Goal: Task Accomplishment & Management: Complete application form

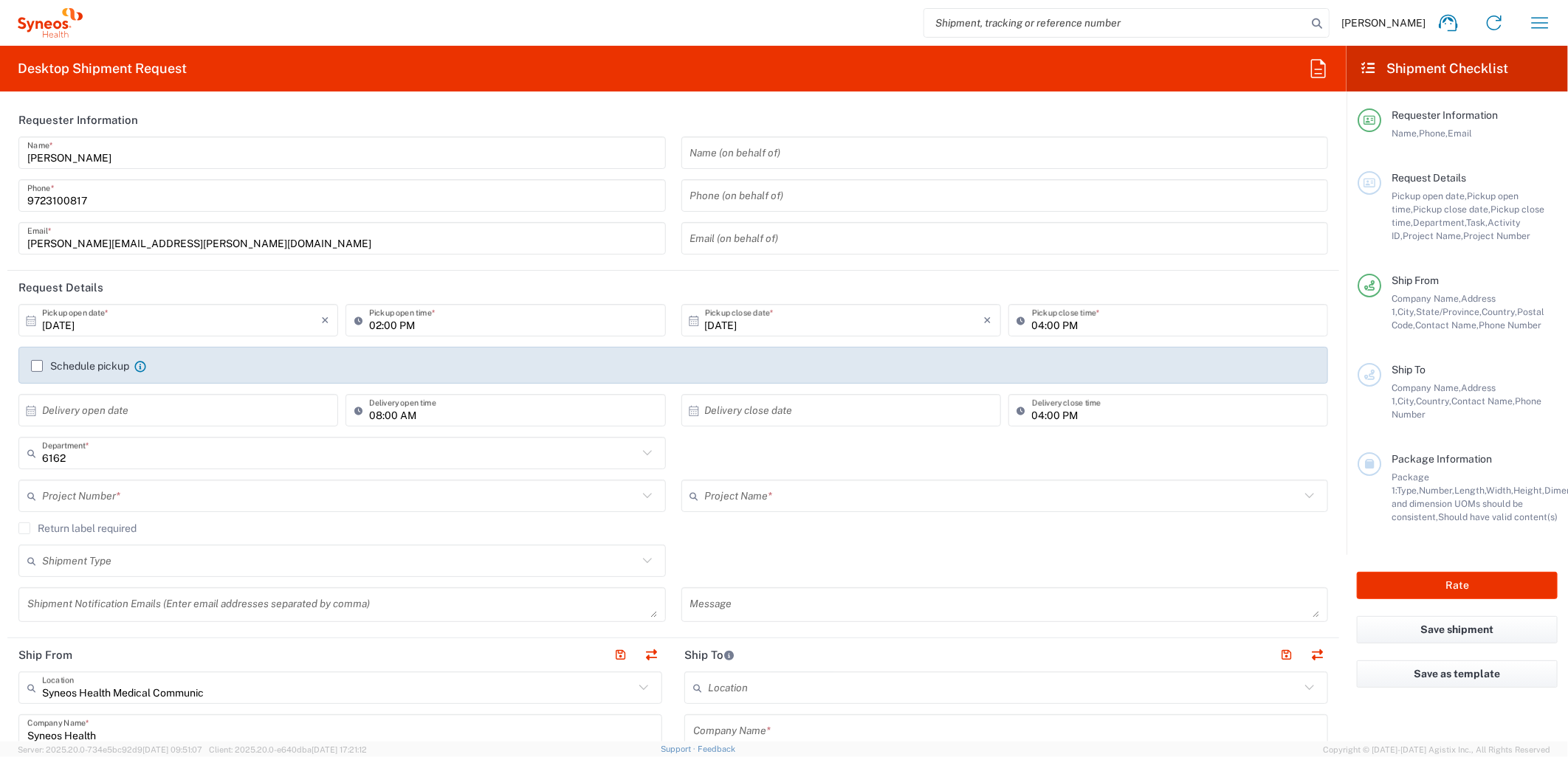
click at [222, 322] on input "[DATE]" at bounding box center [181, 320] width 279 height 26
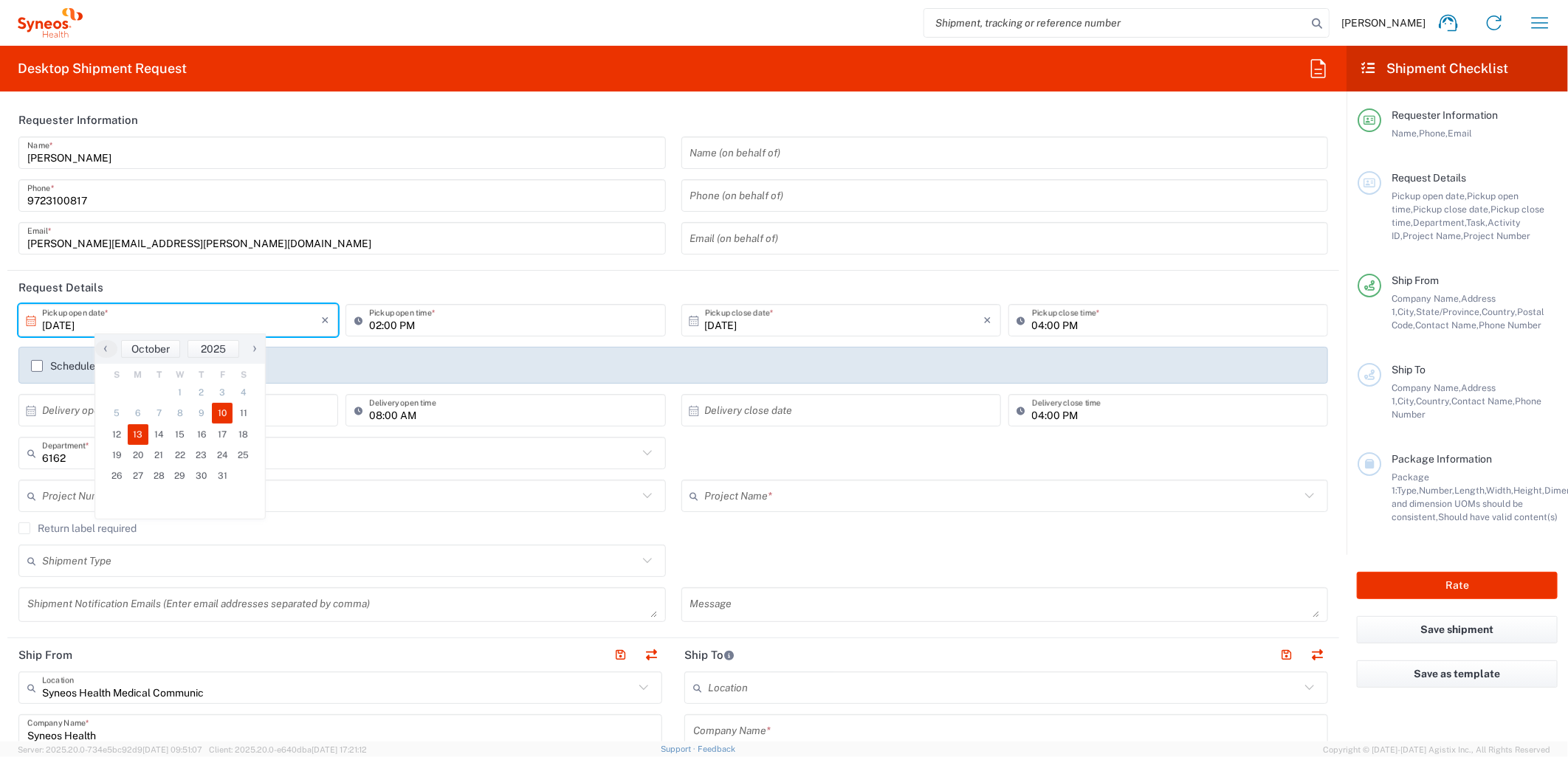
click at [145, 426] on span "13" at bounding box center [138, 434] width 21 height 20
type input "[DATE]"
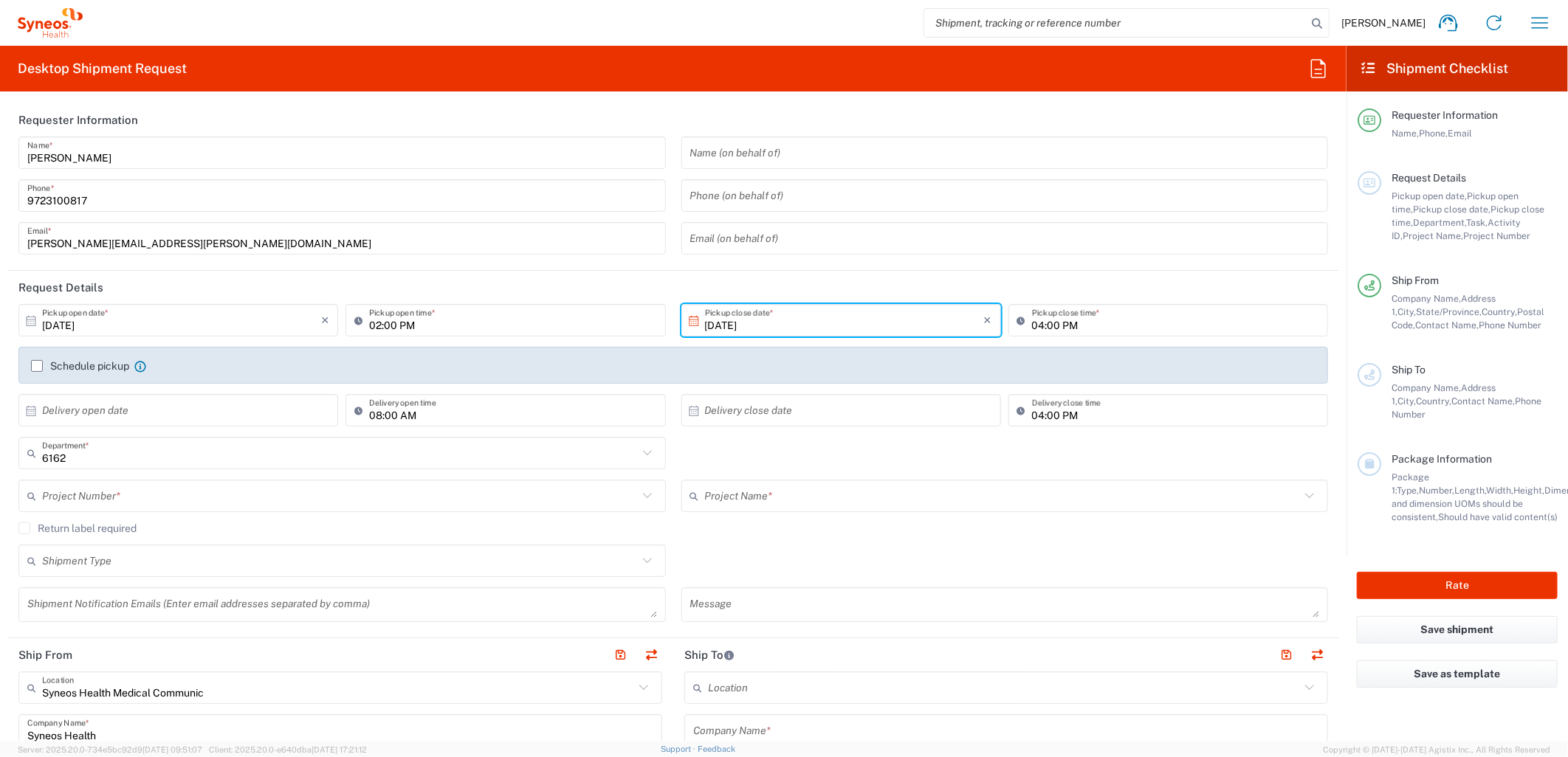
drag, startPoint x: 421, startPoint y: 323, endPoint x: 388, endPoint y: 325, distance: 33.1
click at [419, 323] on input "02:00 PM" at bounding box center [512, 320] width 287 height 26
click at [406, 322] on input "08:00 PM" at bounding box center [512, 320] width 287 height 26
type input "08:00 AM"
click at [343, 497] on input "text" at bounding box center [339, 496] width 596 height 26
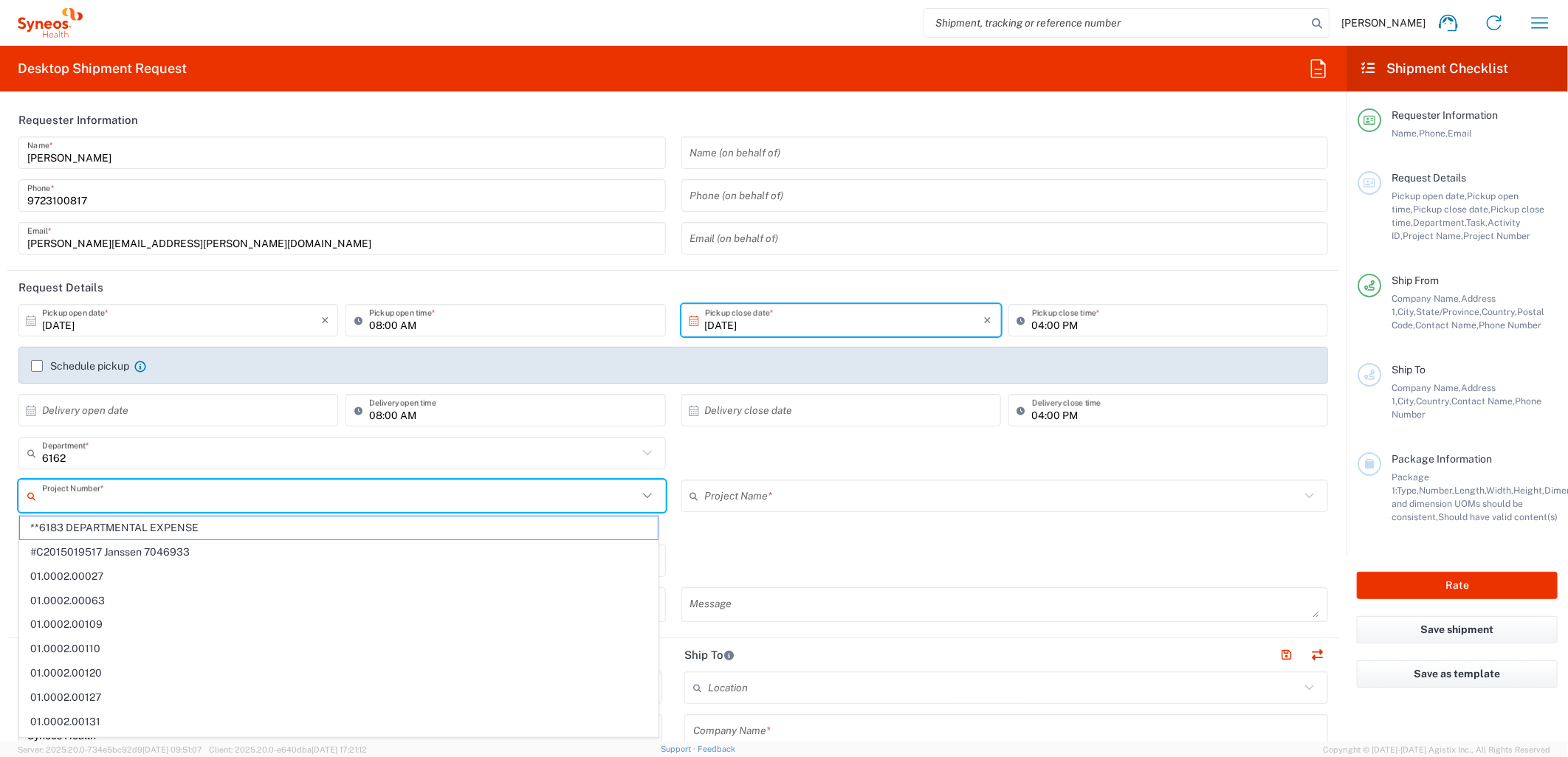
paste input "MCUS.IMSE.CL.7068636"
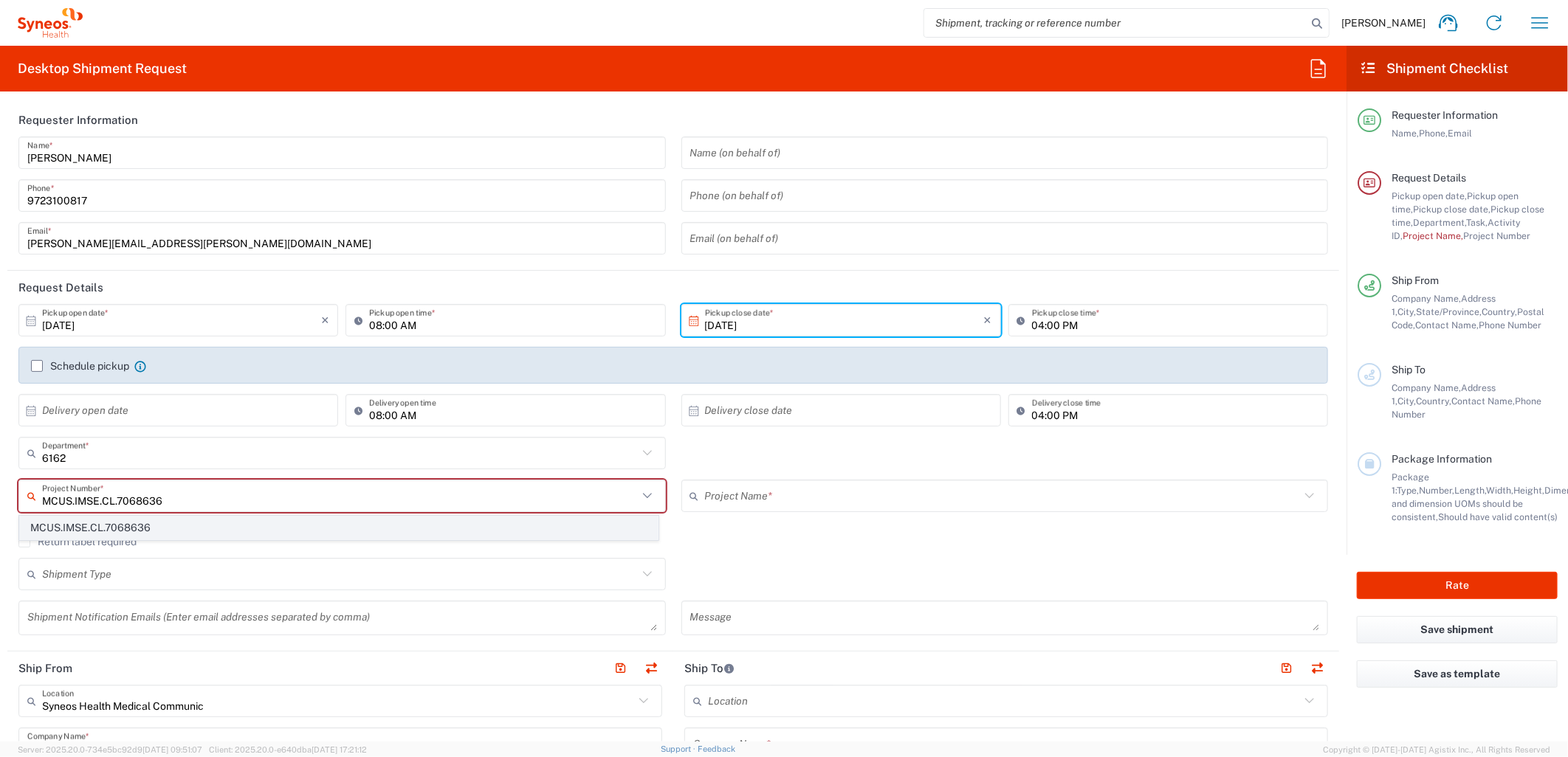
type input "MCUS.IMSE.CL.7068636"
click at [284, 517] on span "MCUS.IMSE.CL.7068636" at bounding box center [339, 528] width 638 height 23
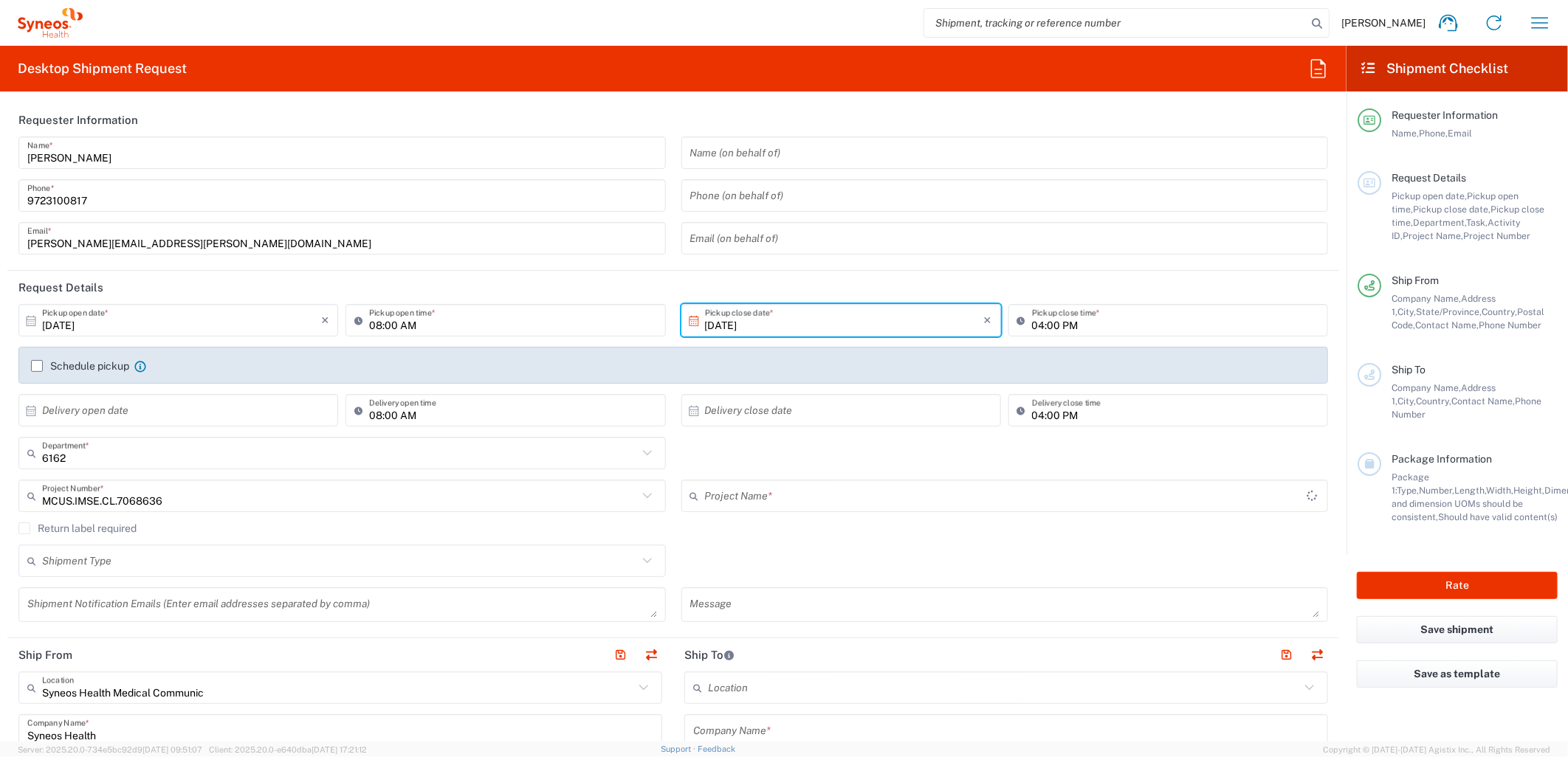
type input "Takeda.SpkrBureau.25.7068636"
click at [305, 574] on div "Shipment Type" at bounding box center [342, 560] width 648 height 32
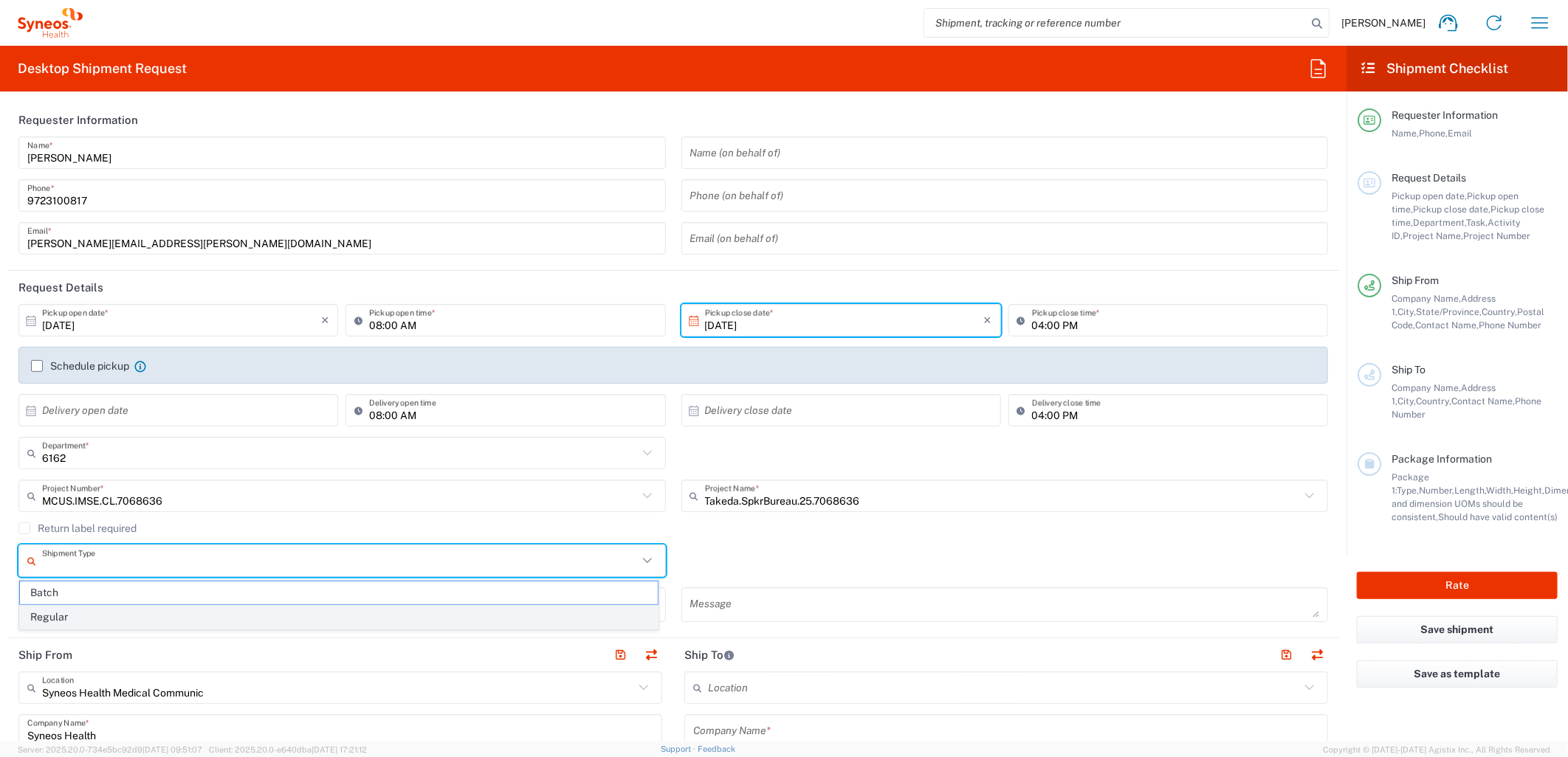
click at [253, 620] on span "Regular" at bounding box center [339, 617] width 638 height 23
type input "Regular"
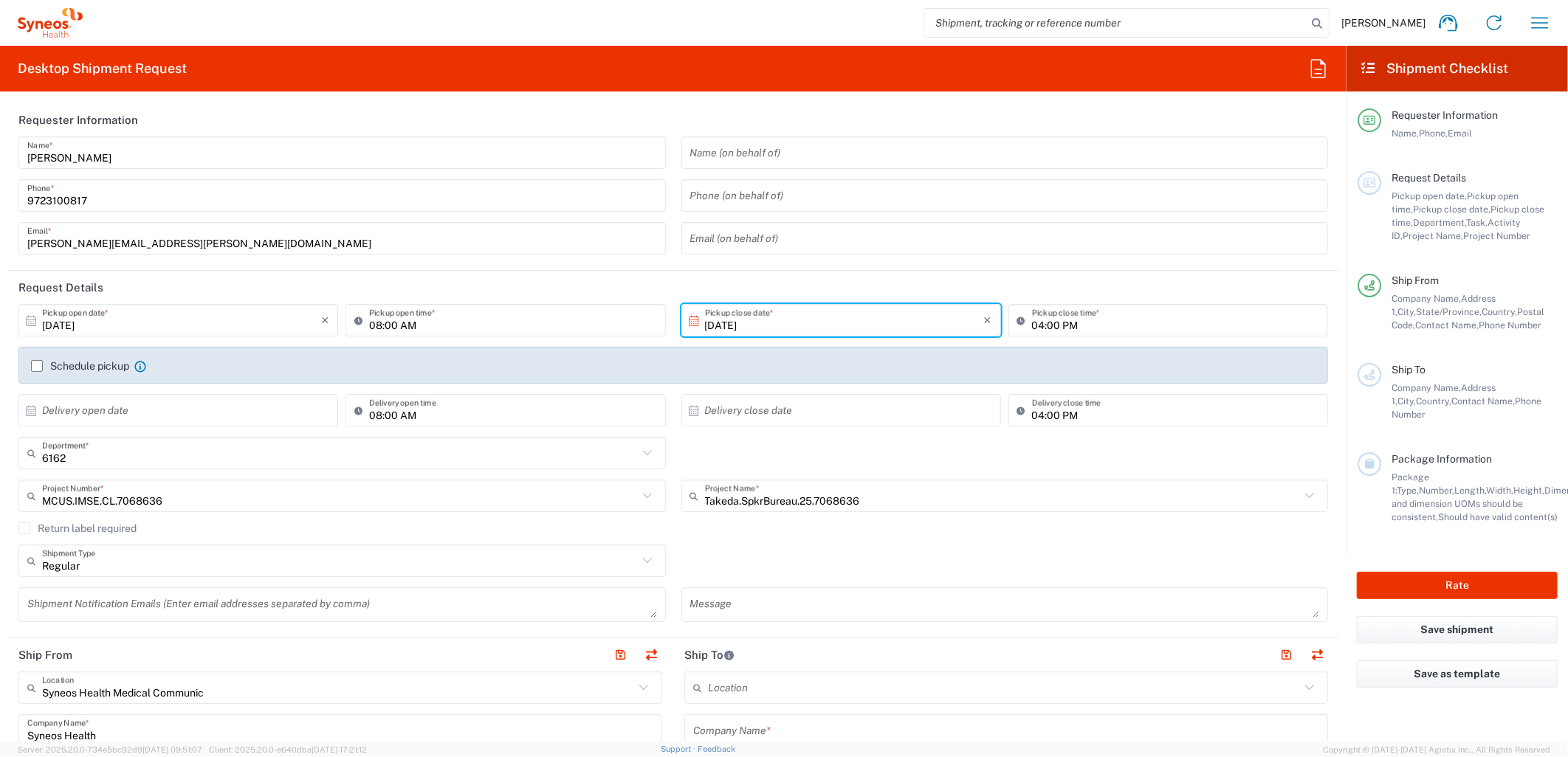
click at [306, 606] on textarea at bounding box center [342, 604] width 630 height 26
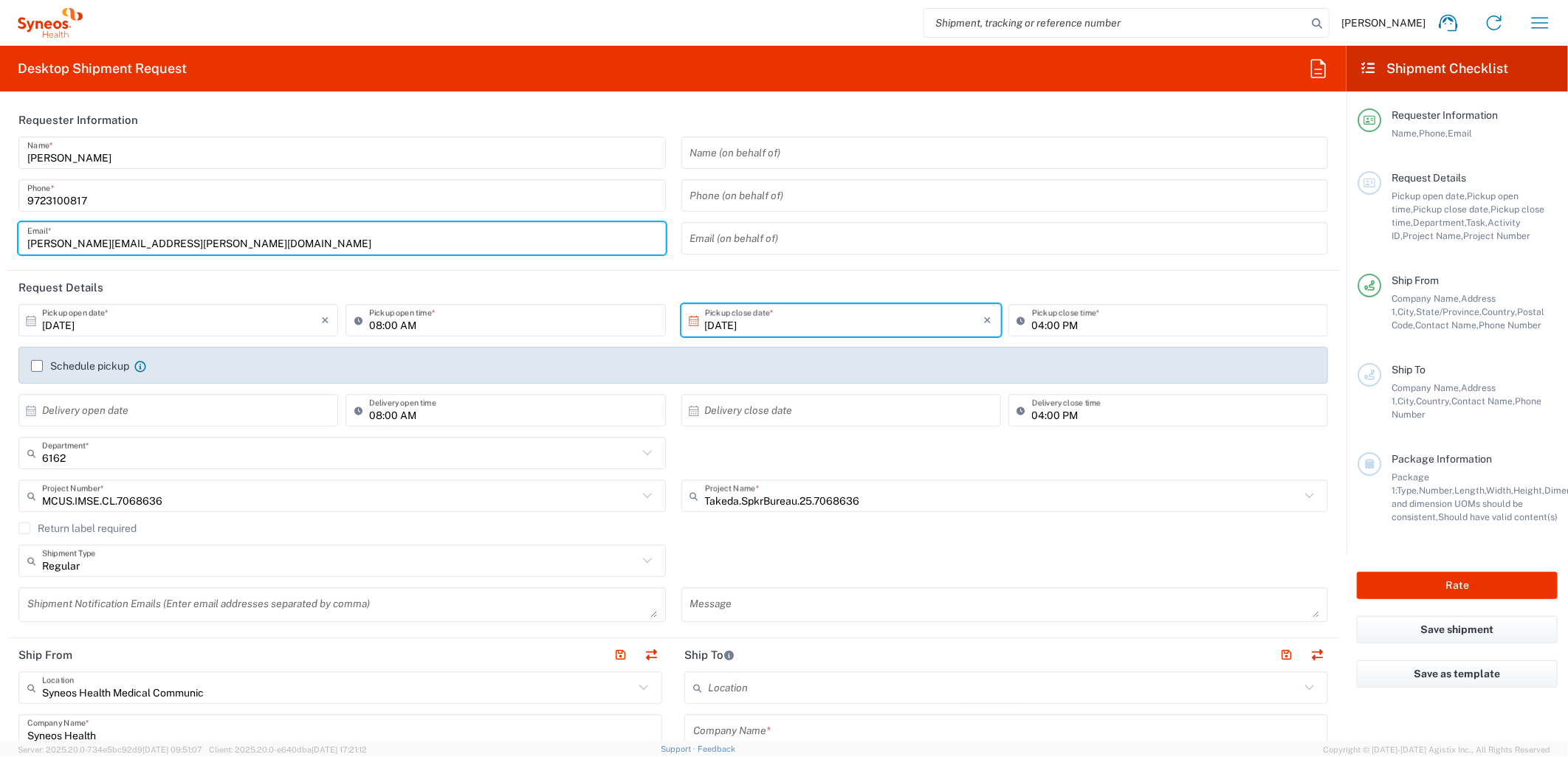
drag, startPoint x: 239, startPoint y: 231, endPoint x: -140, endPoint y: 196, distance: 380.6
click at [0, 196] on html "[PERSON_NAME] Home Shipment estimator Shipment tracking Desktop shipment reques…" at bounding box center [784, 378] width 1568 height 757
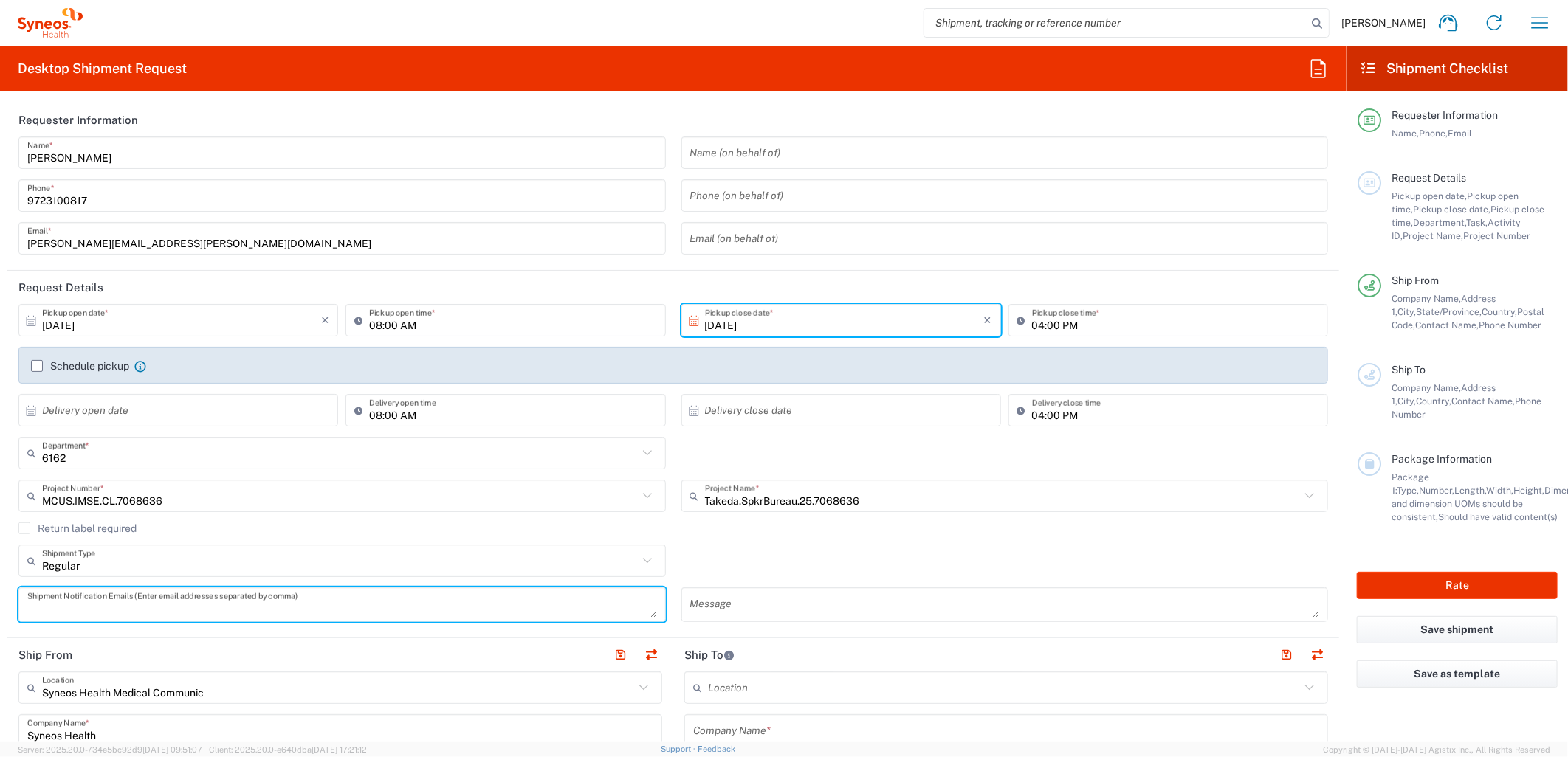
click at [289, 604] on textarea at bounding box center [342, 604] width 630 height 26
paste textarea "[PERSON_NAME][EMAIL_ADDRESS][PERSON_NAME][DOMAIN_NAME]"
type textarea "[PERSON_NAME][EMAIL_ADDRESS][PERSON_NAME][DOMAIN_NAME]"
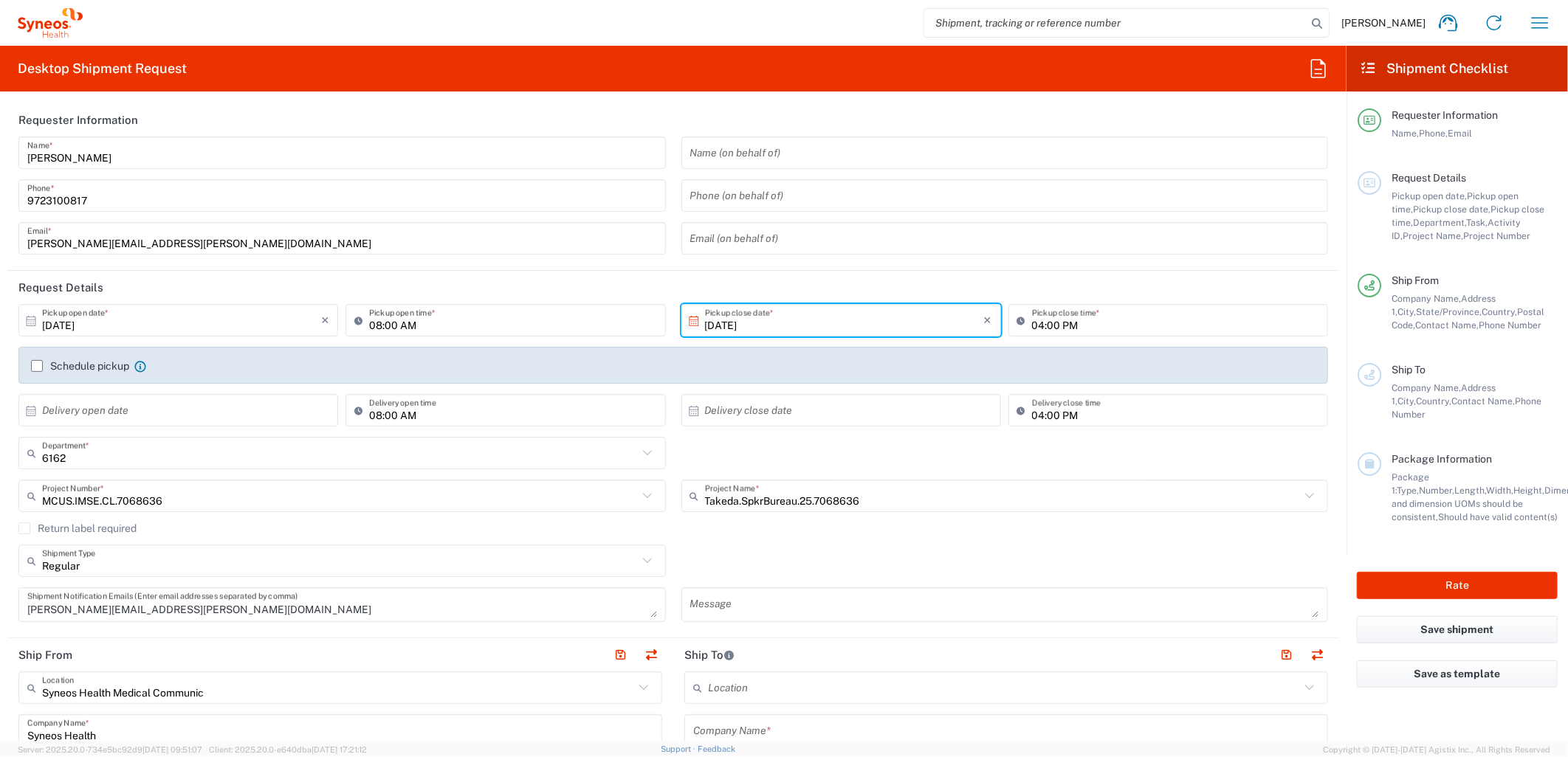
click at [841, 559] on div "Regular Shipment Type Batch Regular" at bounding box center [673, 566] width 1325 height 43
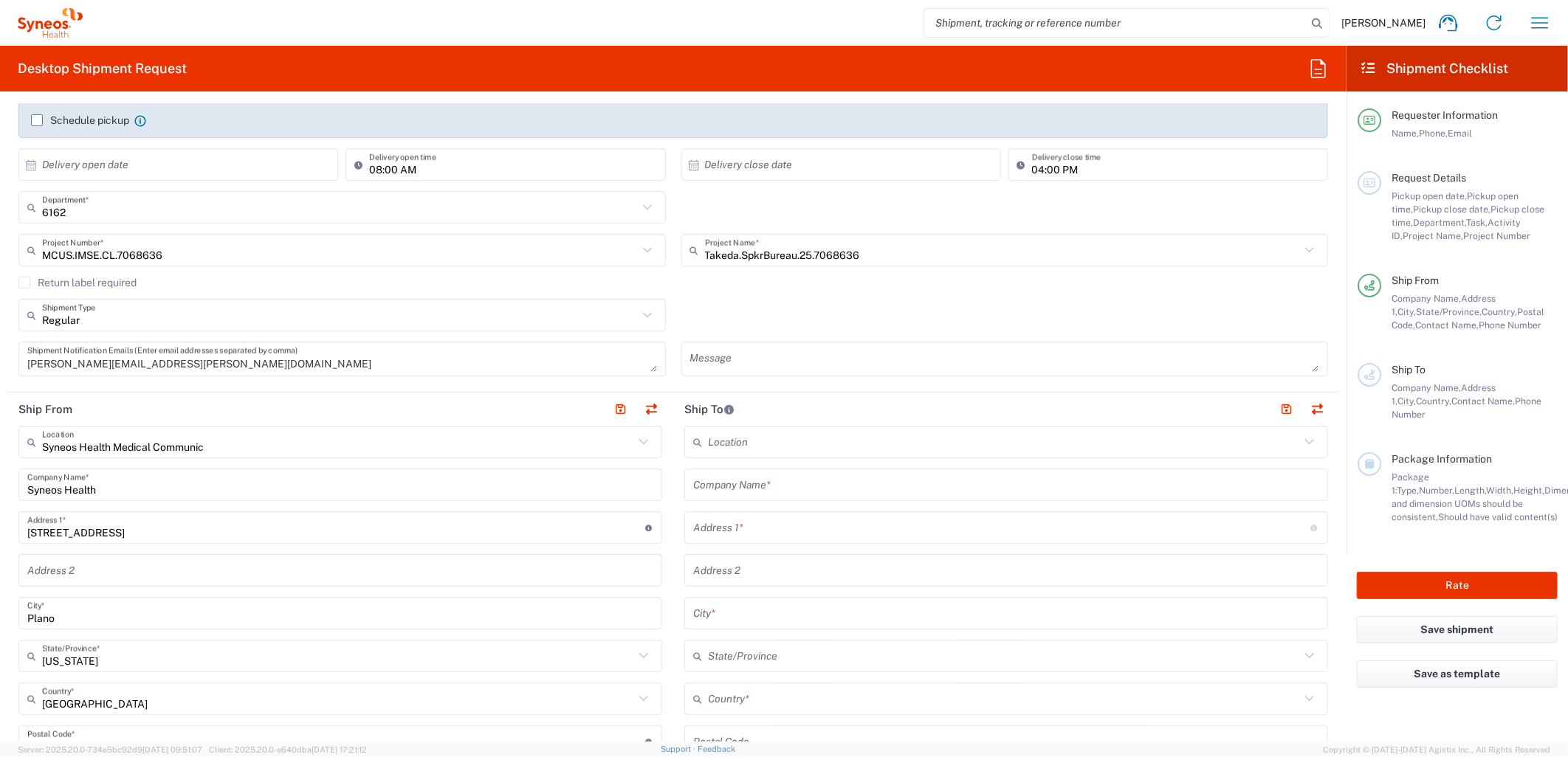
click at [764, 492] on input "text" at bounding box center [1006, 484] width 626 height 26
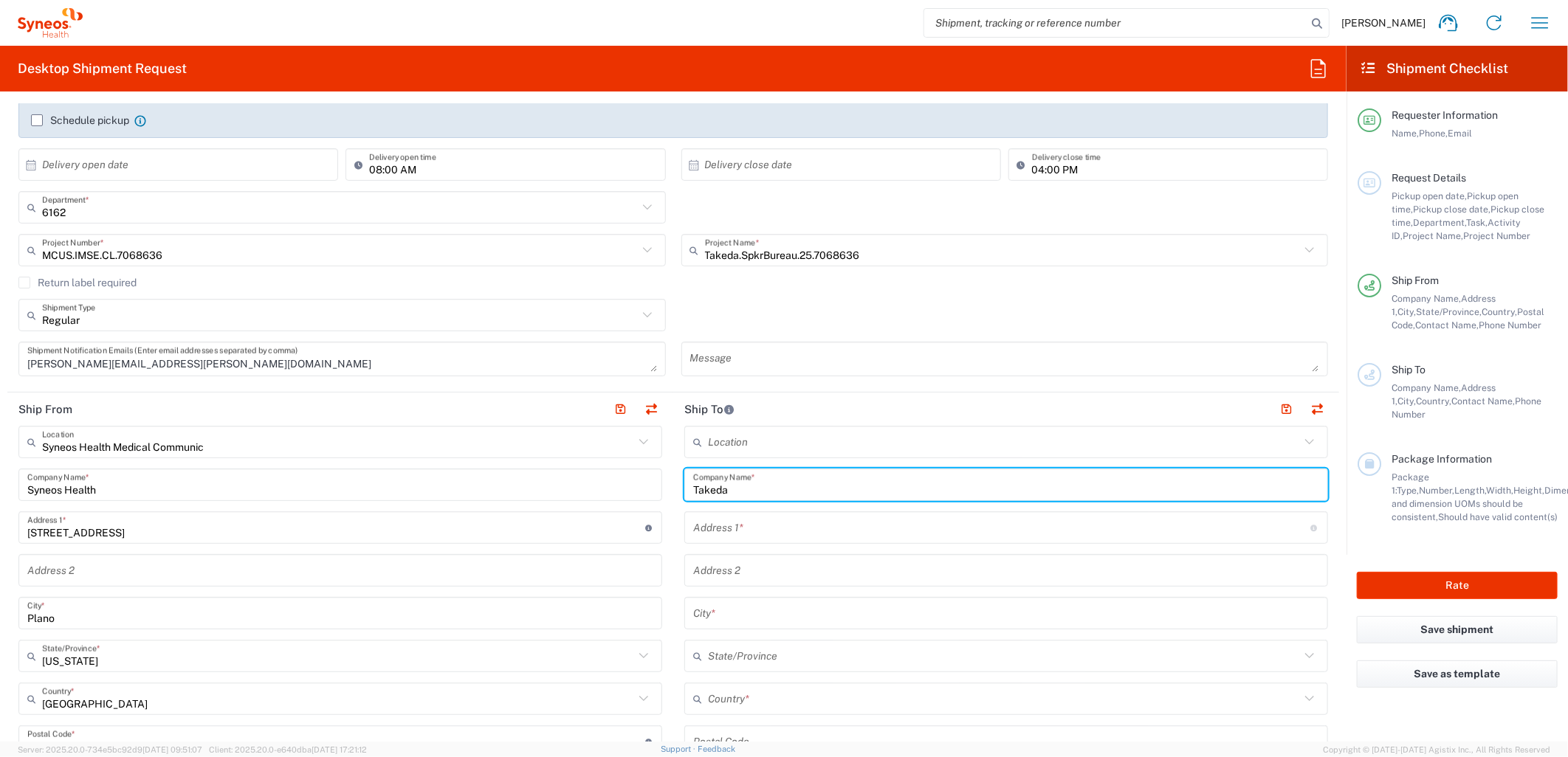
type input "Takeda"
click at [731, 532] on input "text" at bounding box center [1001, 527] width 617 height 26
paste input "[STREET_ADDRESS]"
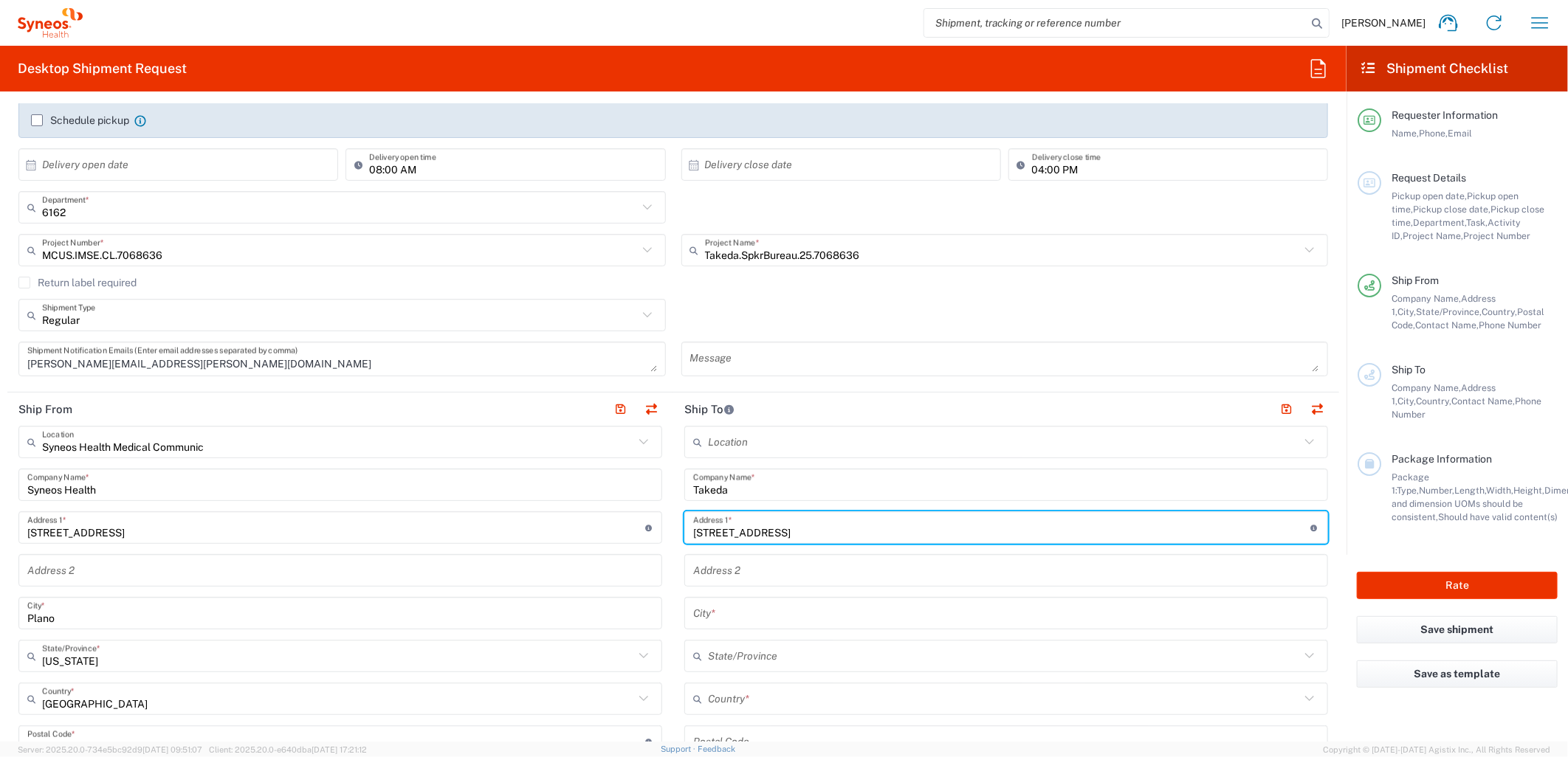
type input "[STREET_ADDRESS]"
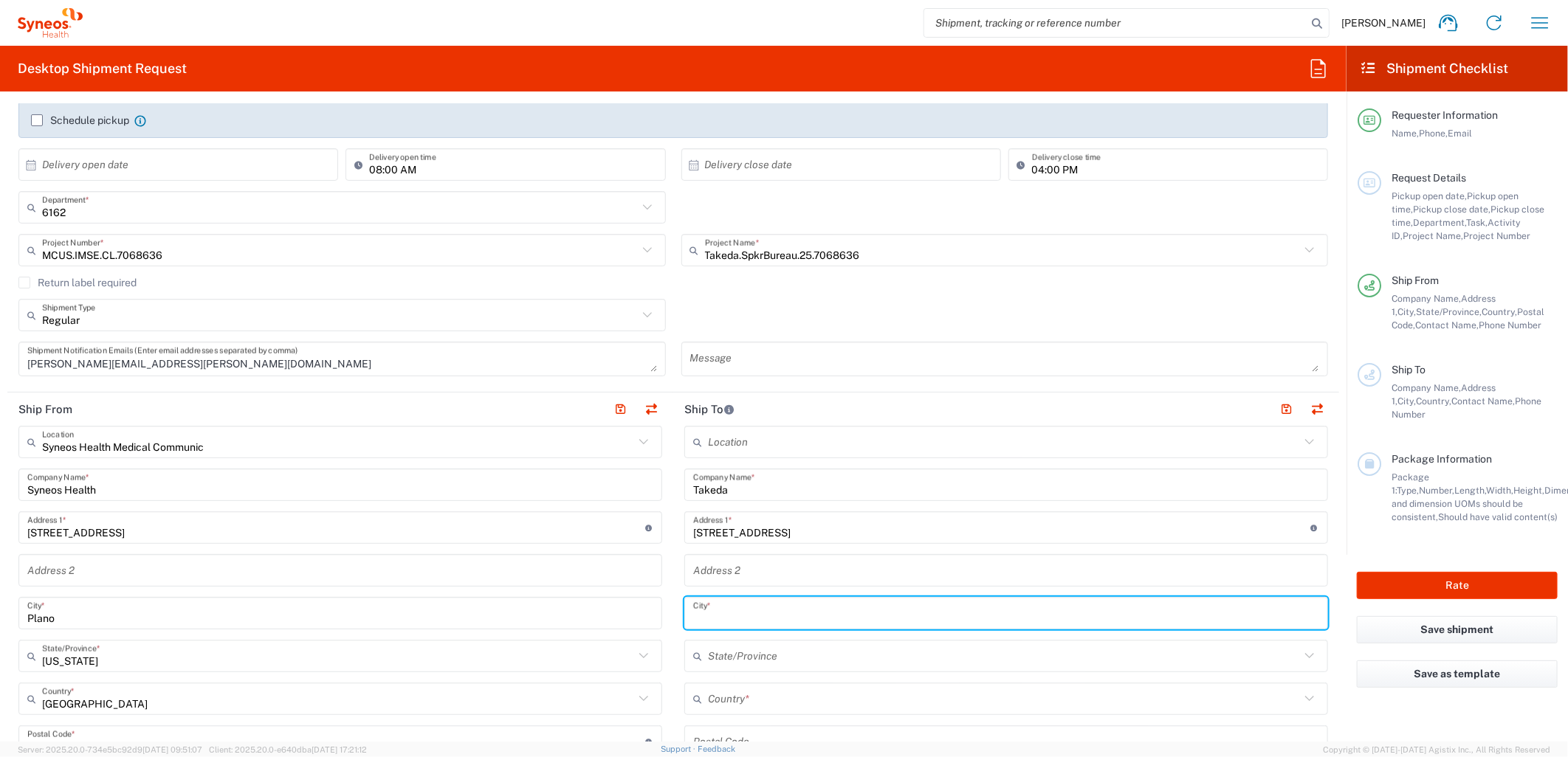
click at [718, 613] on input "text" at bounding box center [1006, 613] width 626 height 26
paste input "Boise"
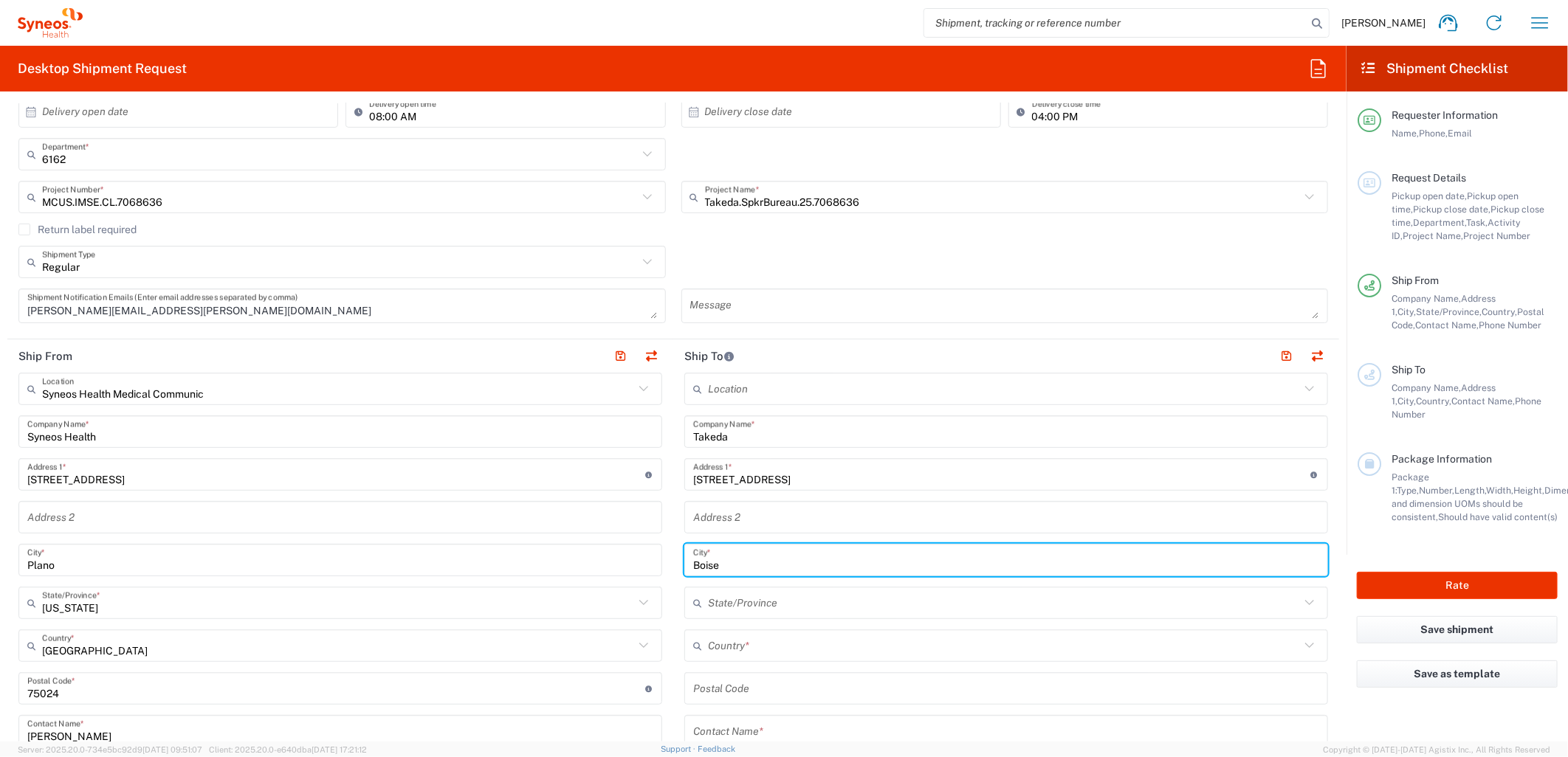
scroll to position [328, 0]
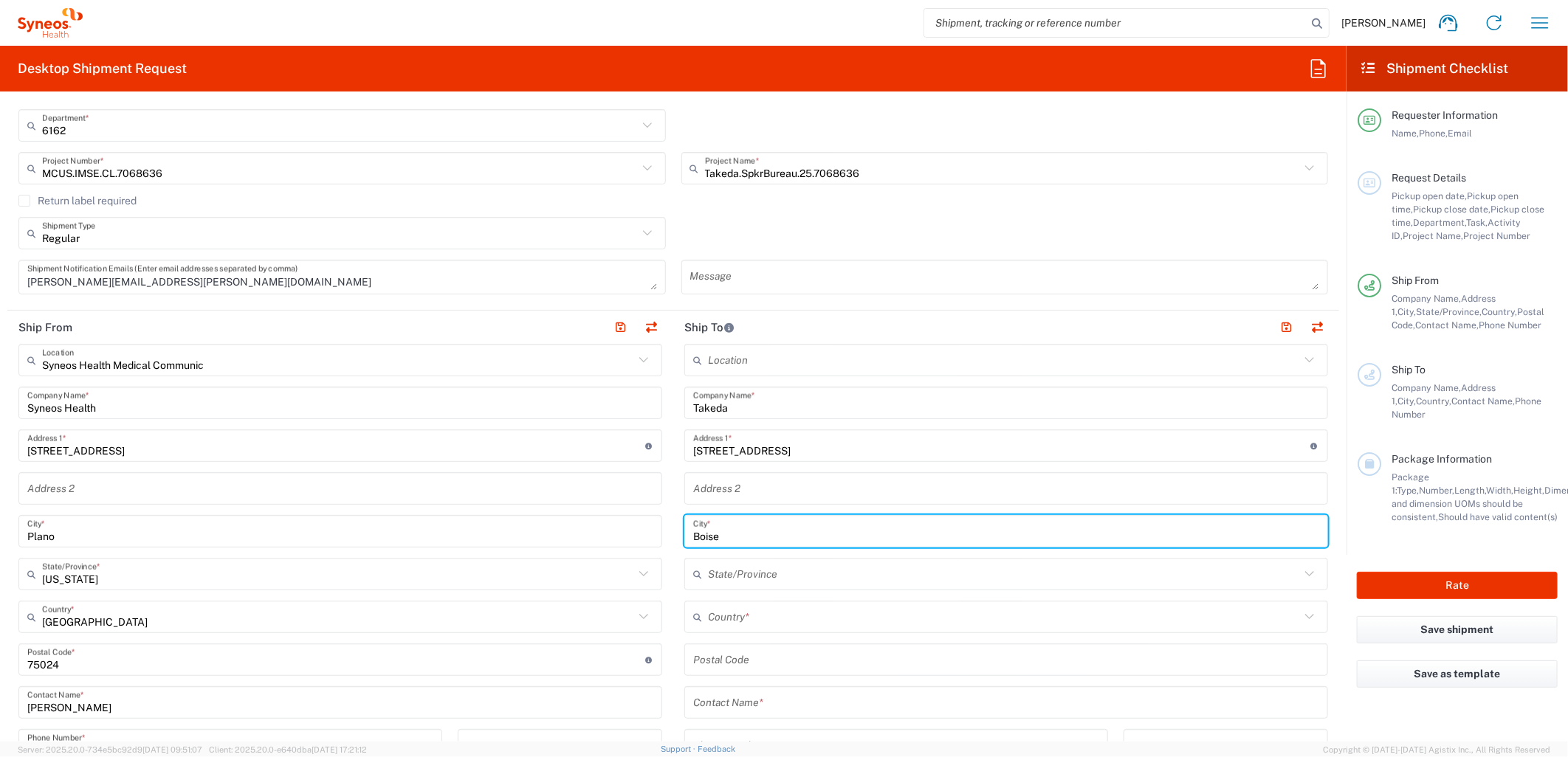
type input "Boise"
click at [737, 617] on input "text" at bounding box center [1004, 617] width 592 height 26
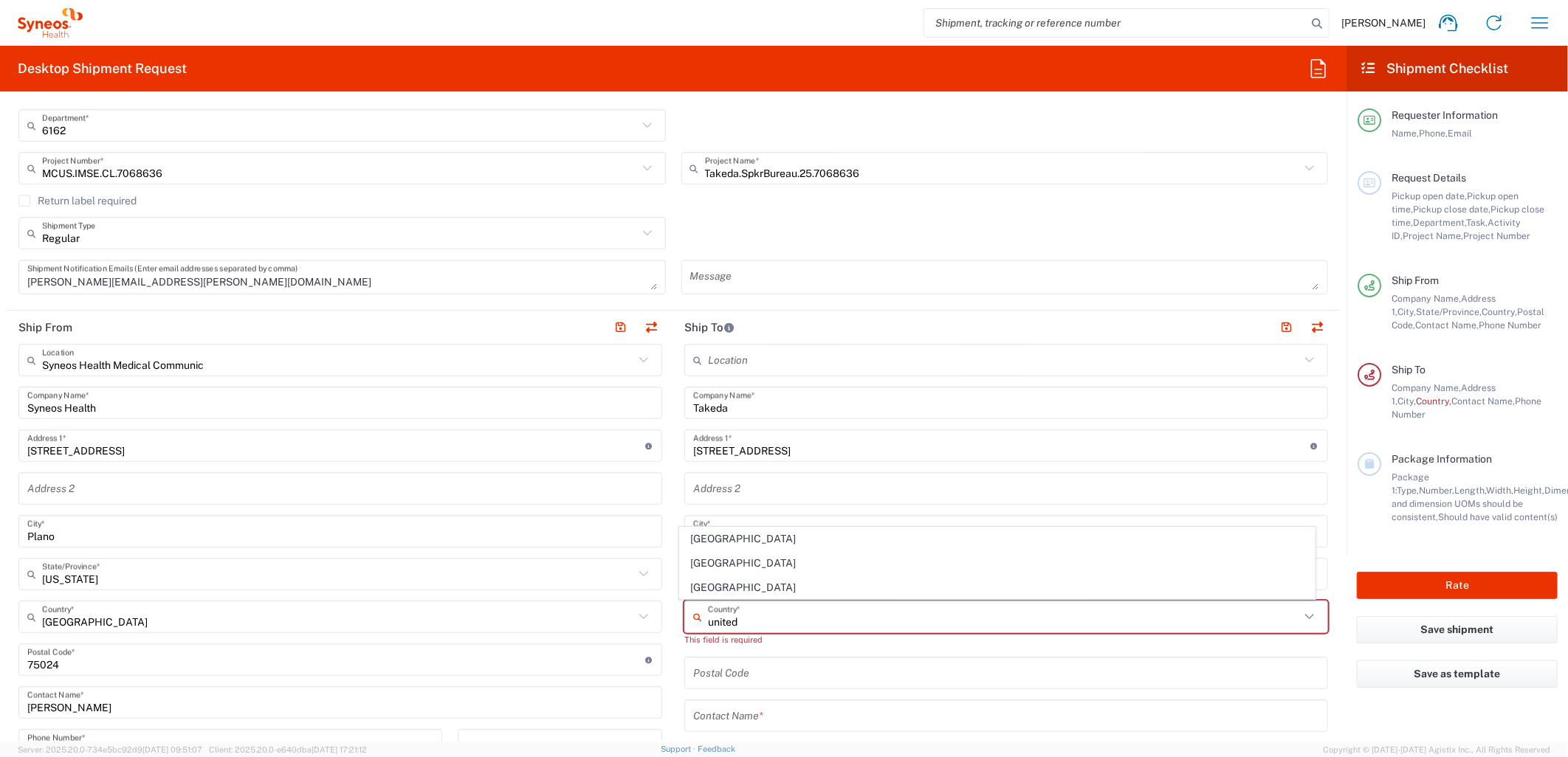
click at [708, 585] on span "[GEOGRAPHIC_DATA]" at bounding box center [997, 588] width 634 height 23
type input "[GEOGRAPHIC_DATA]"
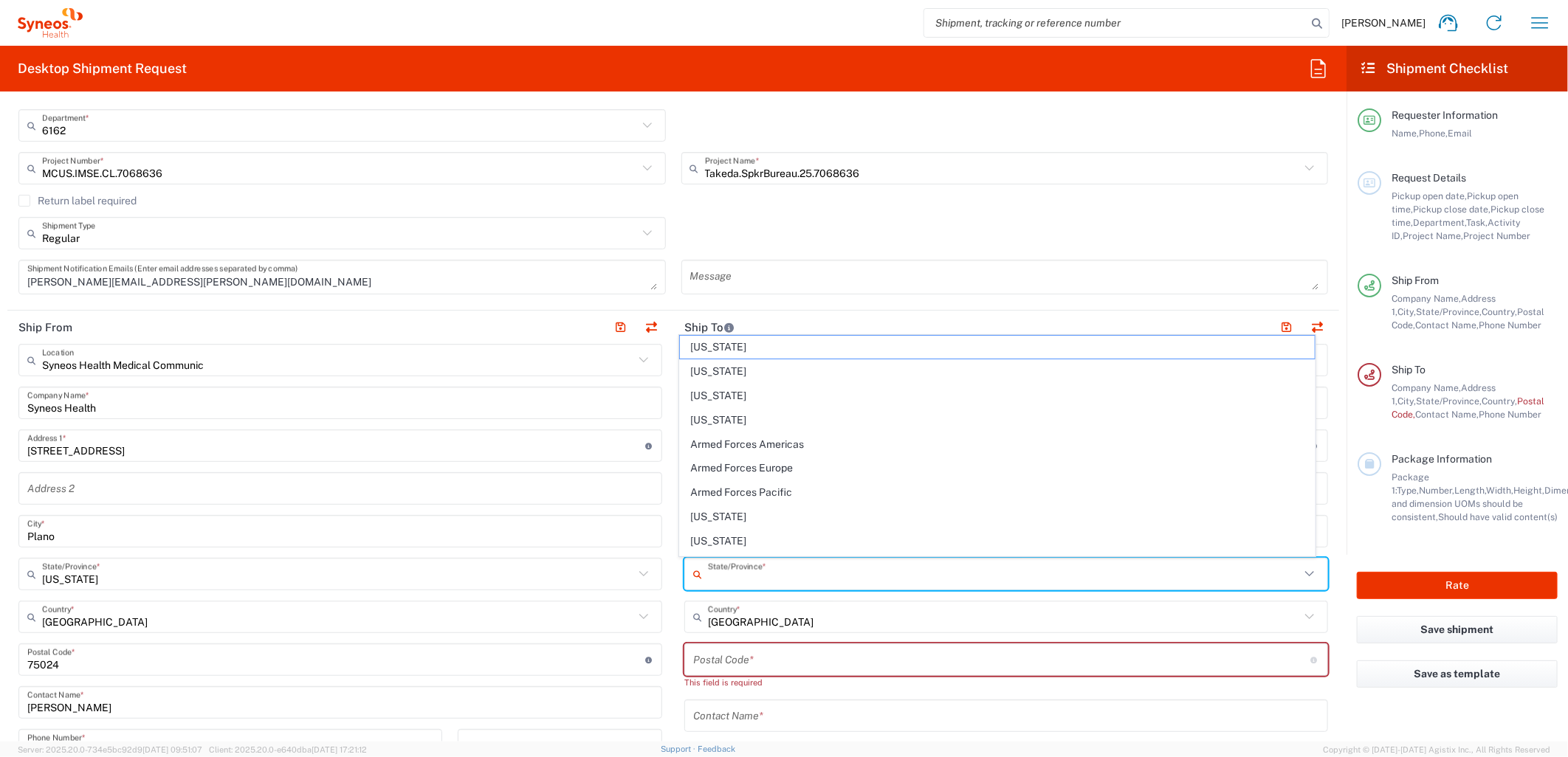
click at [734, 581] on input "text" at bounding box center [1004, 574] width 592 height 26
click at [713, 380] on span "[US_STATE]" at bounding box center [997, 383] width 634 height 23
type input "[US_STATE]"
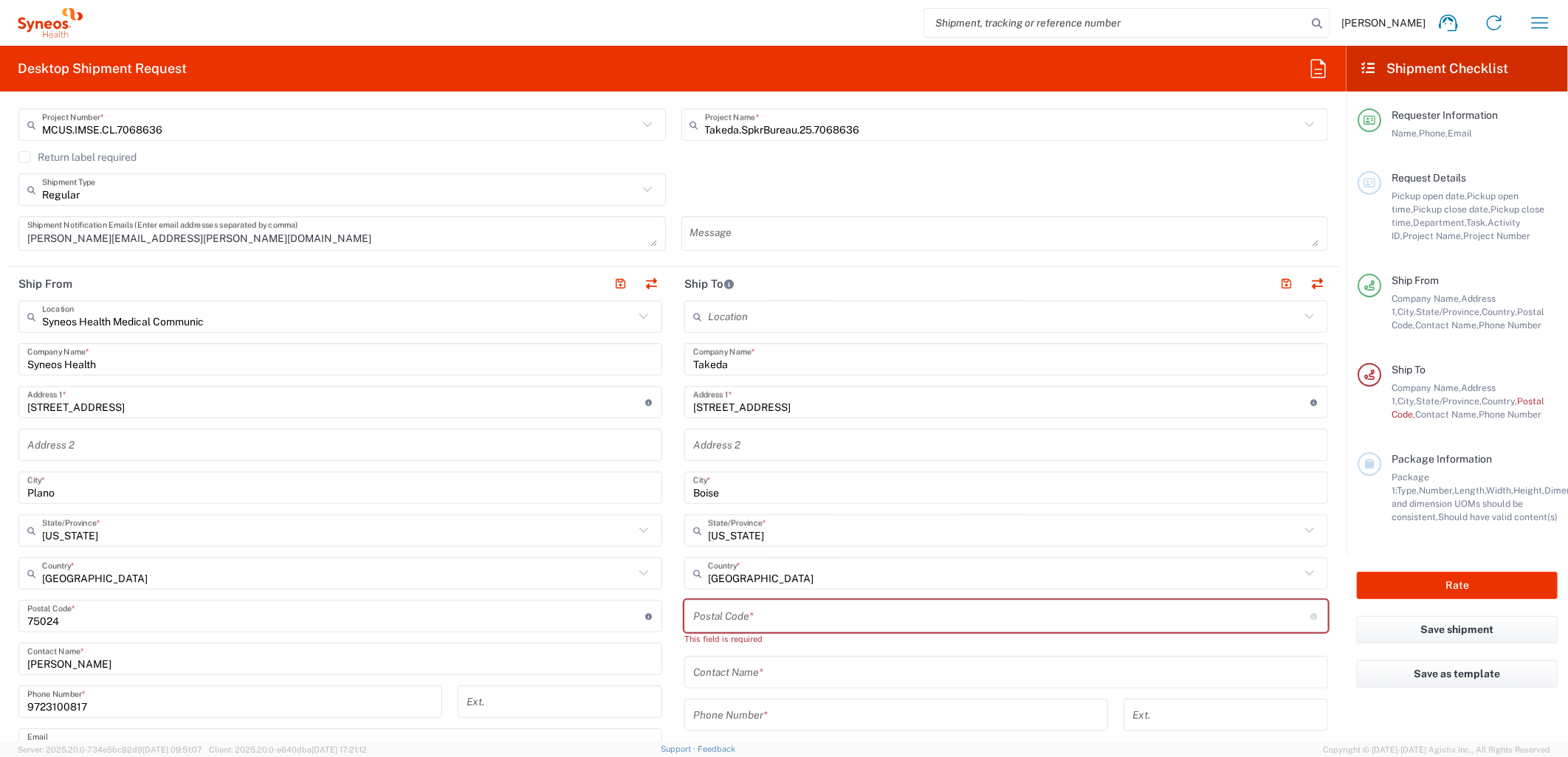
scroll to position [410, 0]
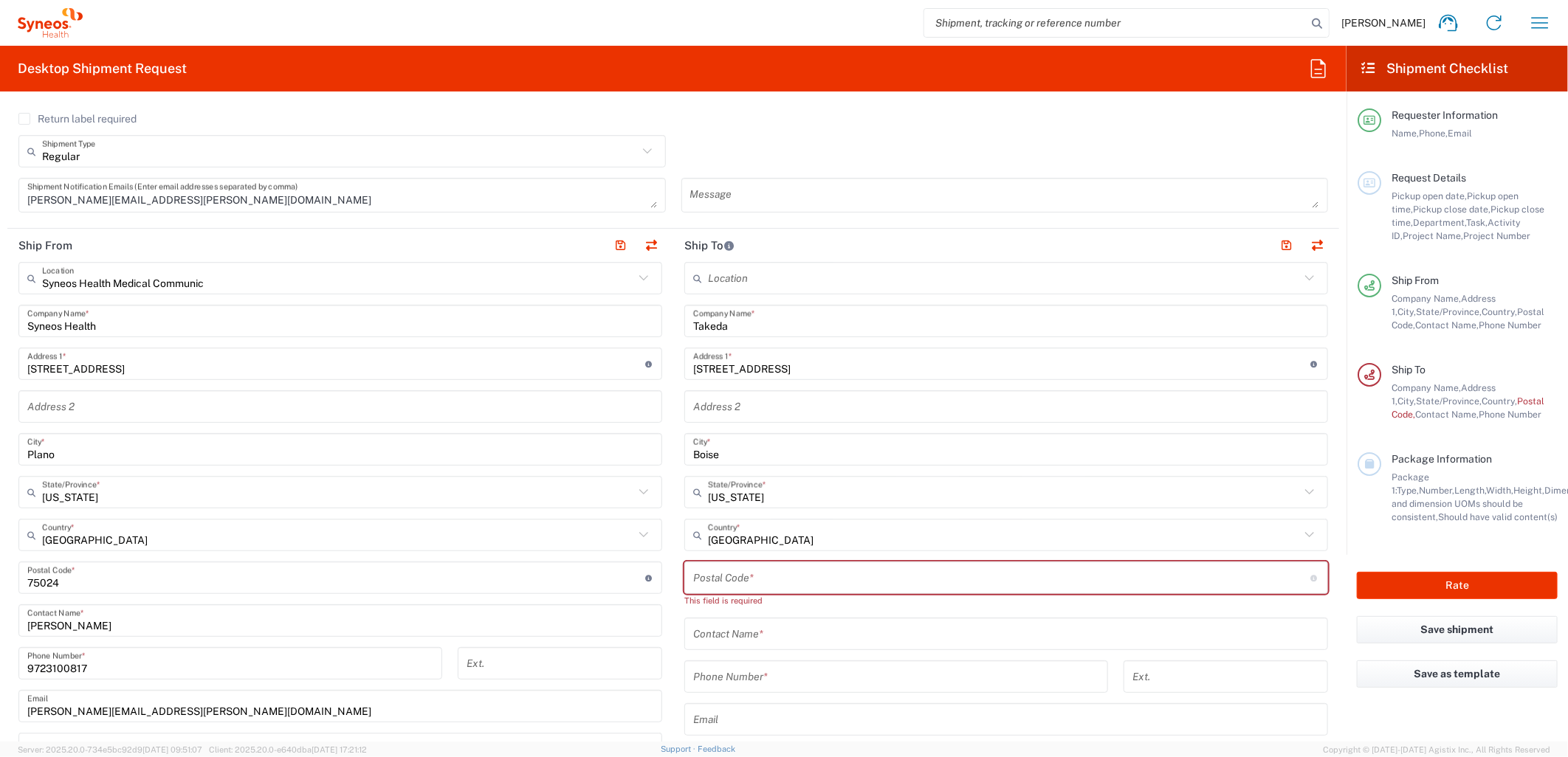
click at [744, 584] on input "undefined" at bounding box center [1001, 578] width 617 height 26
click at [893, 574] on input "undefined" at bounding box center [1001, 578] width 617 height 26
paste input "83712"
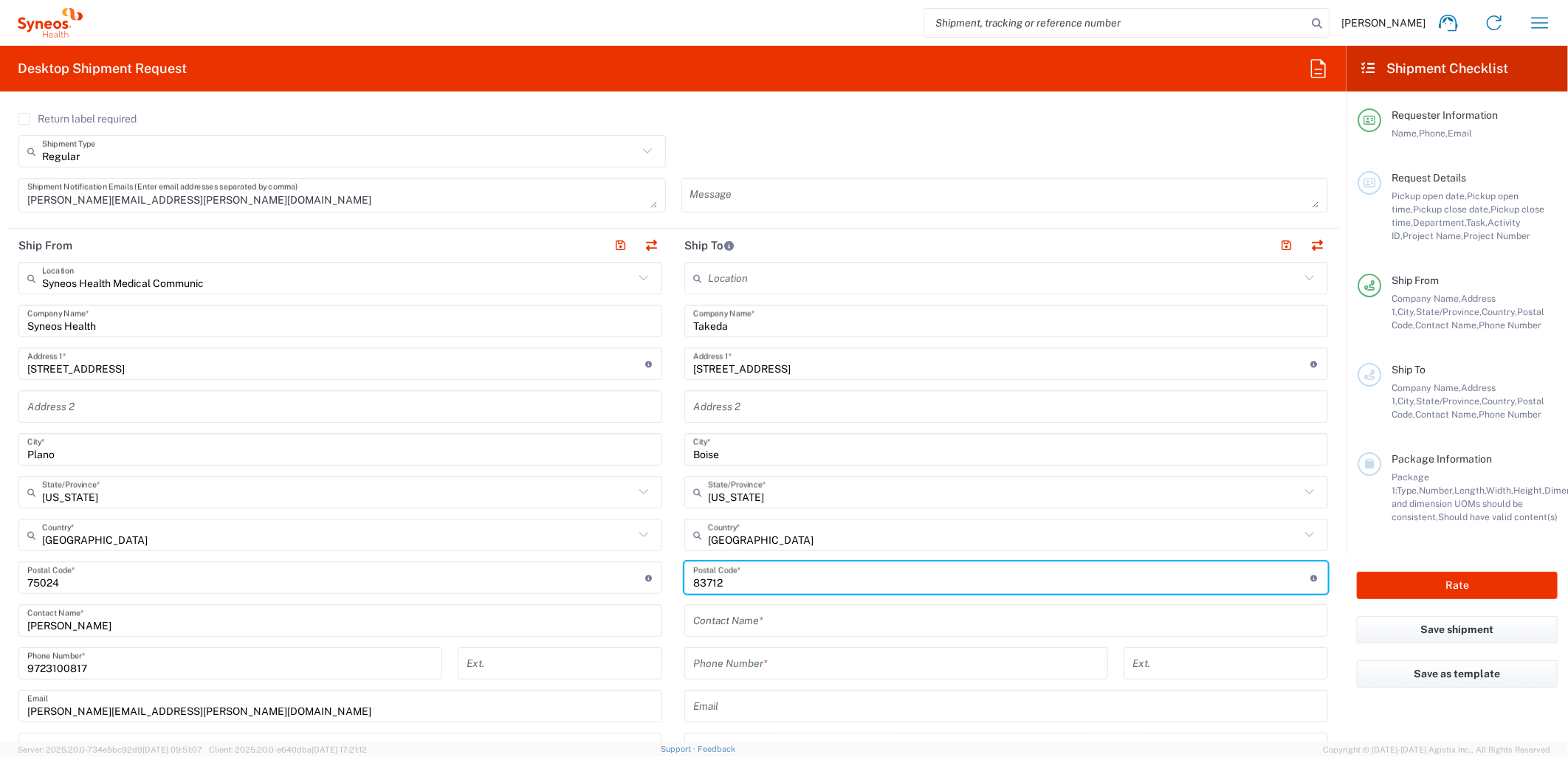
type input "83712"
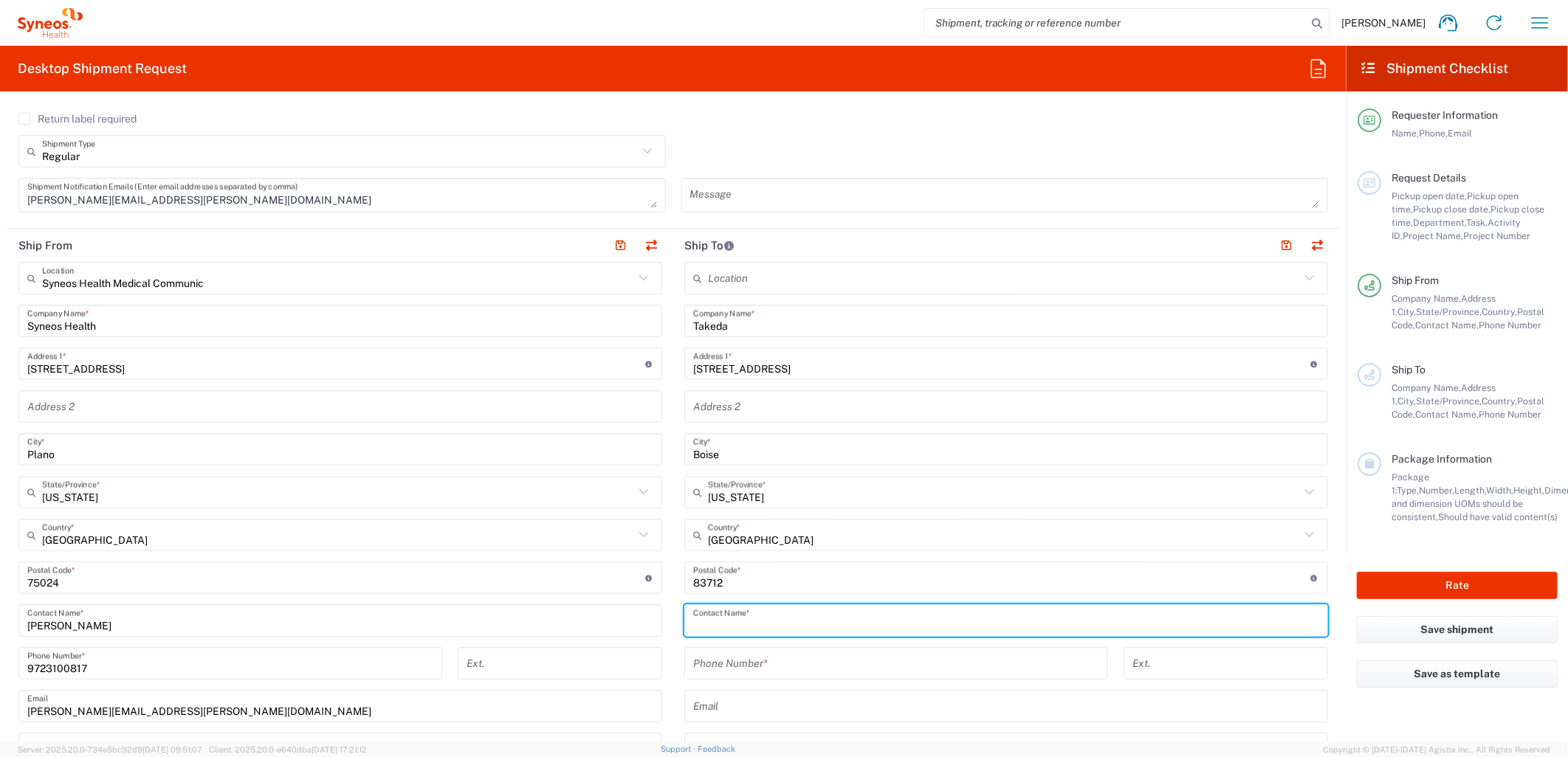
click at [709, 622] on input "text" at bounding box center [1006, 621] width 626 height 26
type input "[PERSON_NAME]"
click at [740, 668] on input "tel" at bounding box center [896, 663] width 406 height 26
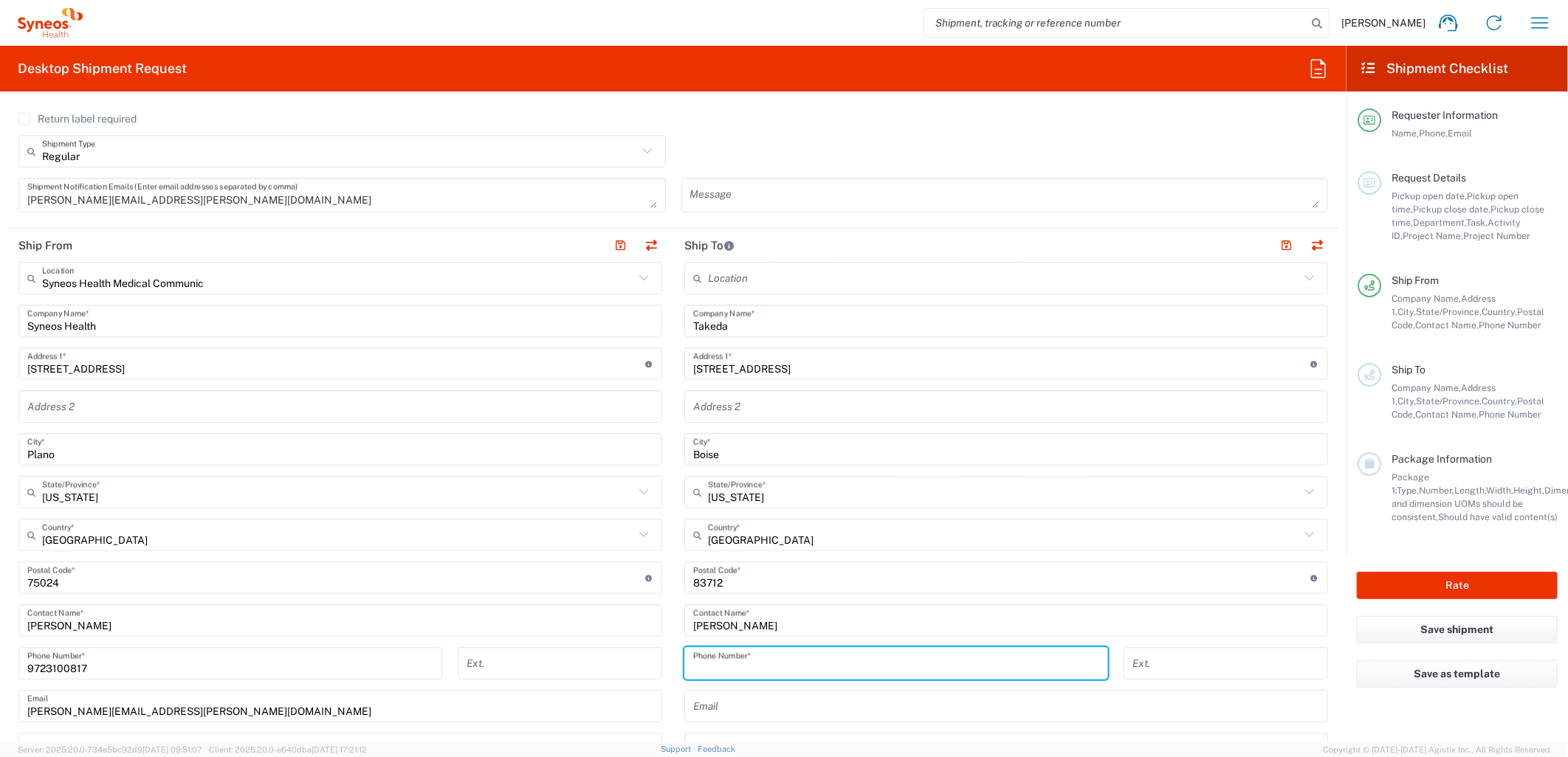
paste input "[PHONE_NUMBER]"
drag, startPoint x: 697, startPoint y: 665, endPoint x: 592, endPoint y: 666, distance: 105.0
click at [592, 666] on div "Ship From Syneos Health Medical Communic Location Syneos Health Medical Communi…" at bounding box center [673, 558] width 1332 height 659
type input "2084405820"
click at [677, 668] on div "[PHONE_NUMBER] Phone Number *" at bounding box center [896, 669] width 439 height 43
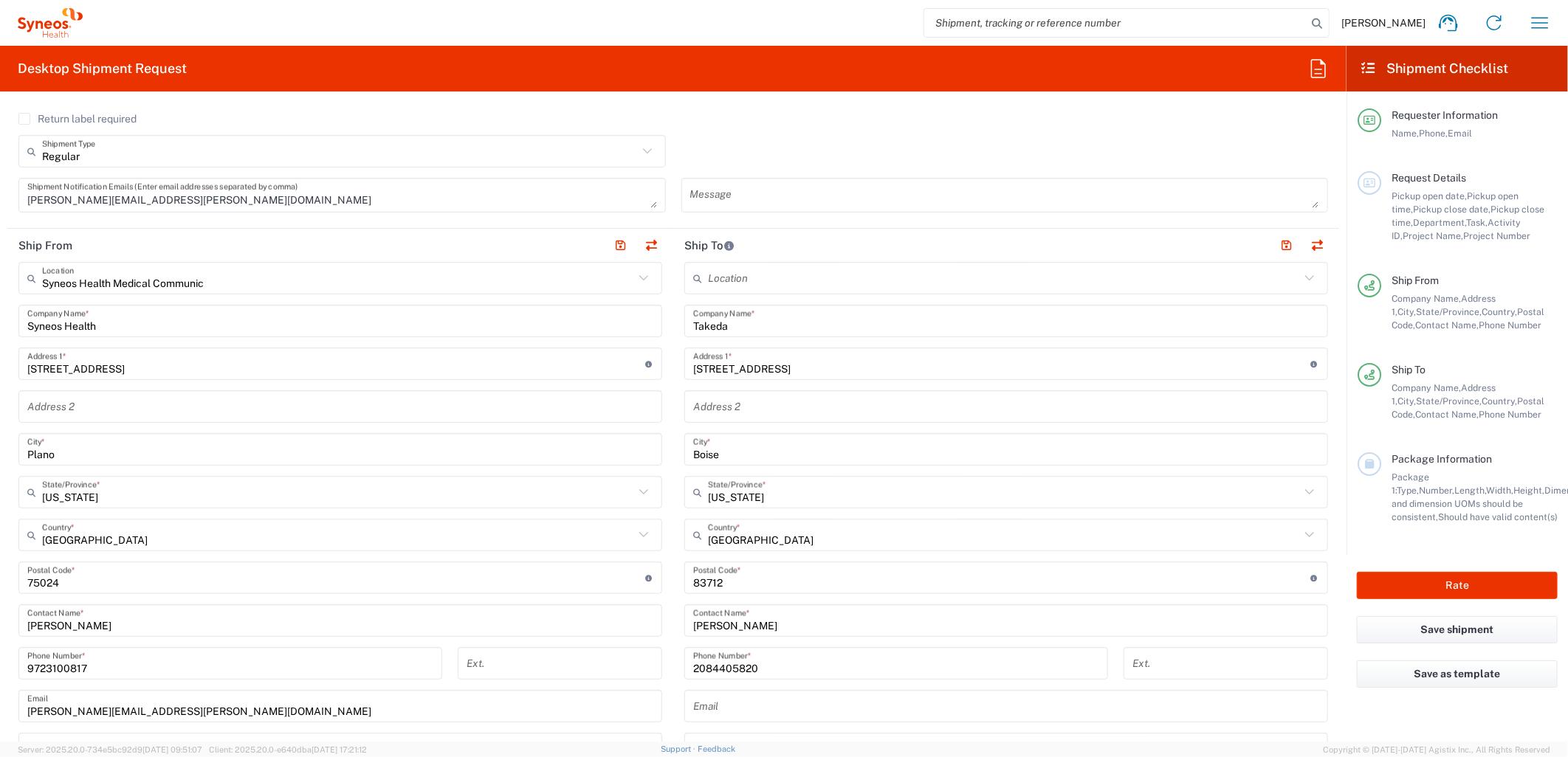
scroll to position [574, 0]
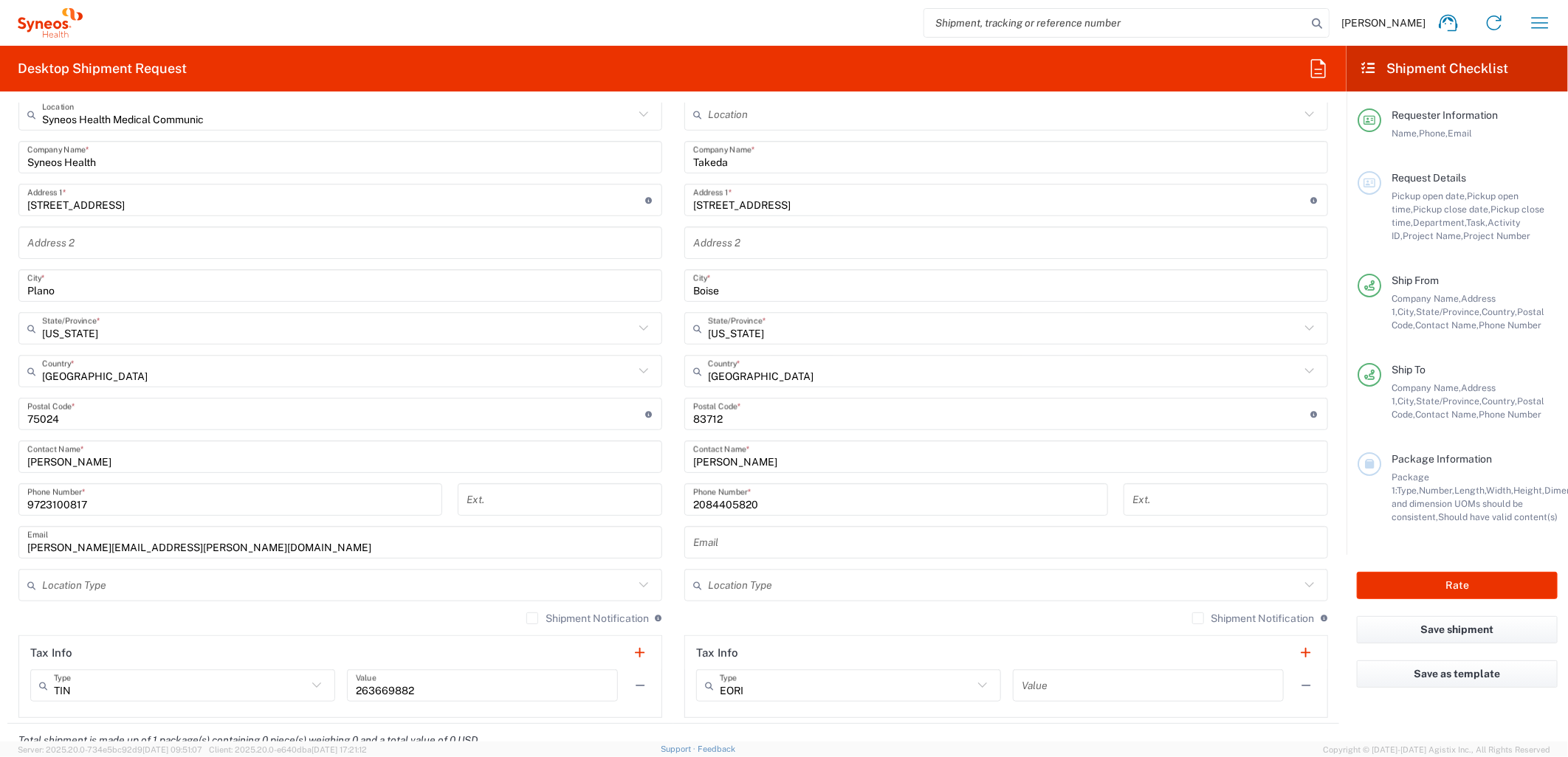
click at [527, 613] on label "Shipment Notification" at bounding box center [588, 618] width 123 height 12
click at [532, 618] on input "Shipment Notification" at bounding box center [532, 618] width 0 height 0
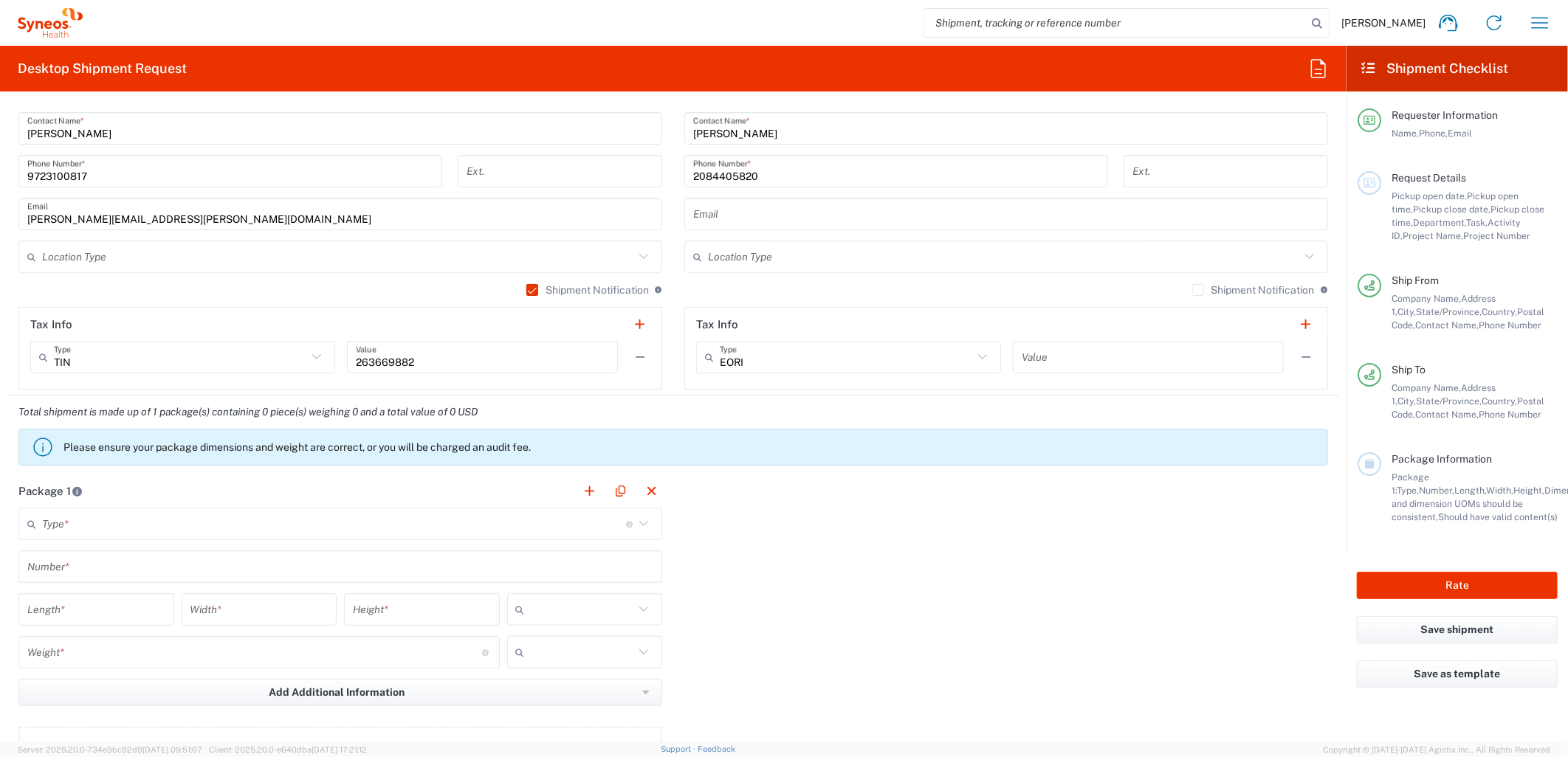
click at [429, 517] on input "text" at bounding box center [333, 524] width 584 height 26
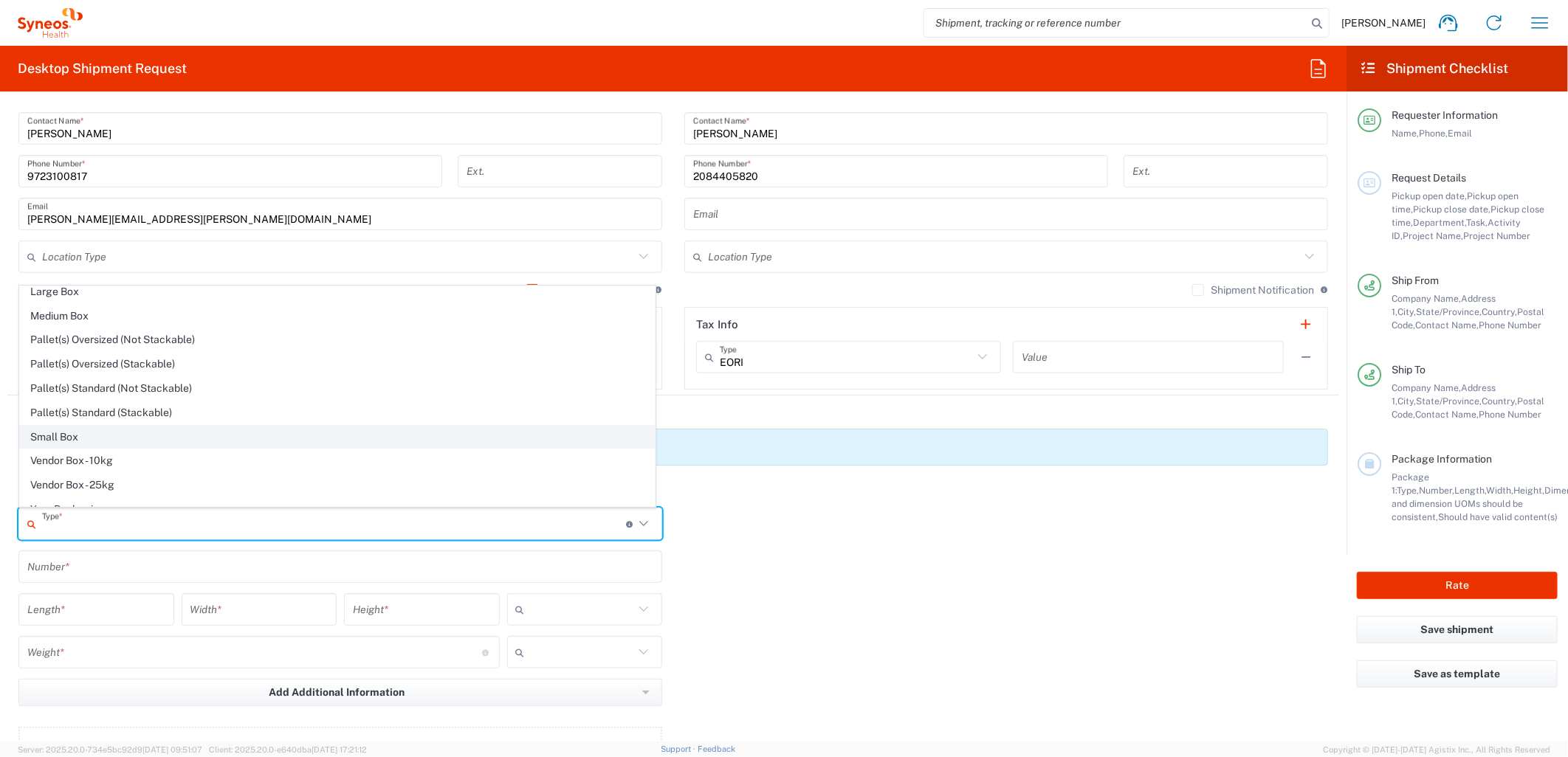
scroll to position [46, 0]
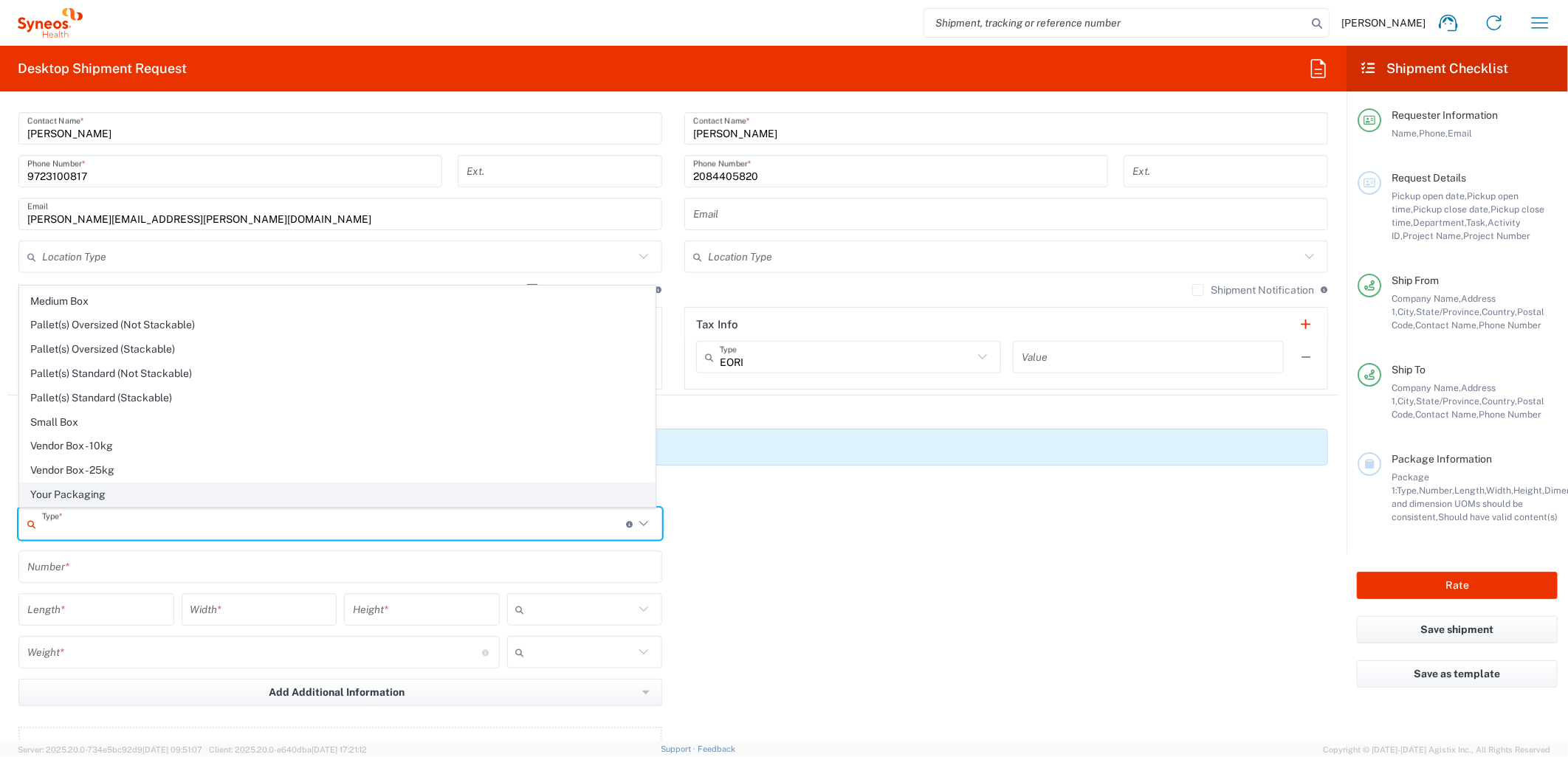
click at [192, 490] on span "Your Packaging" at bounding box center [337, 495] width 634 height 23
type input "Your Packaging"
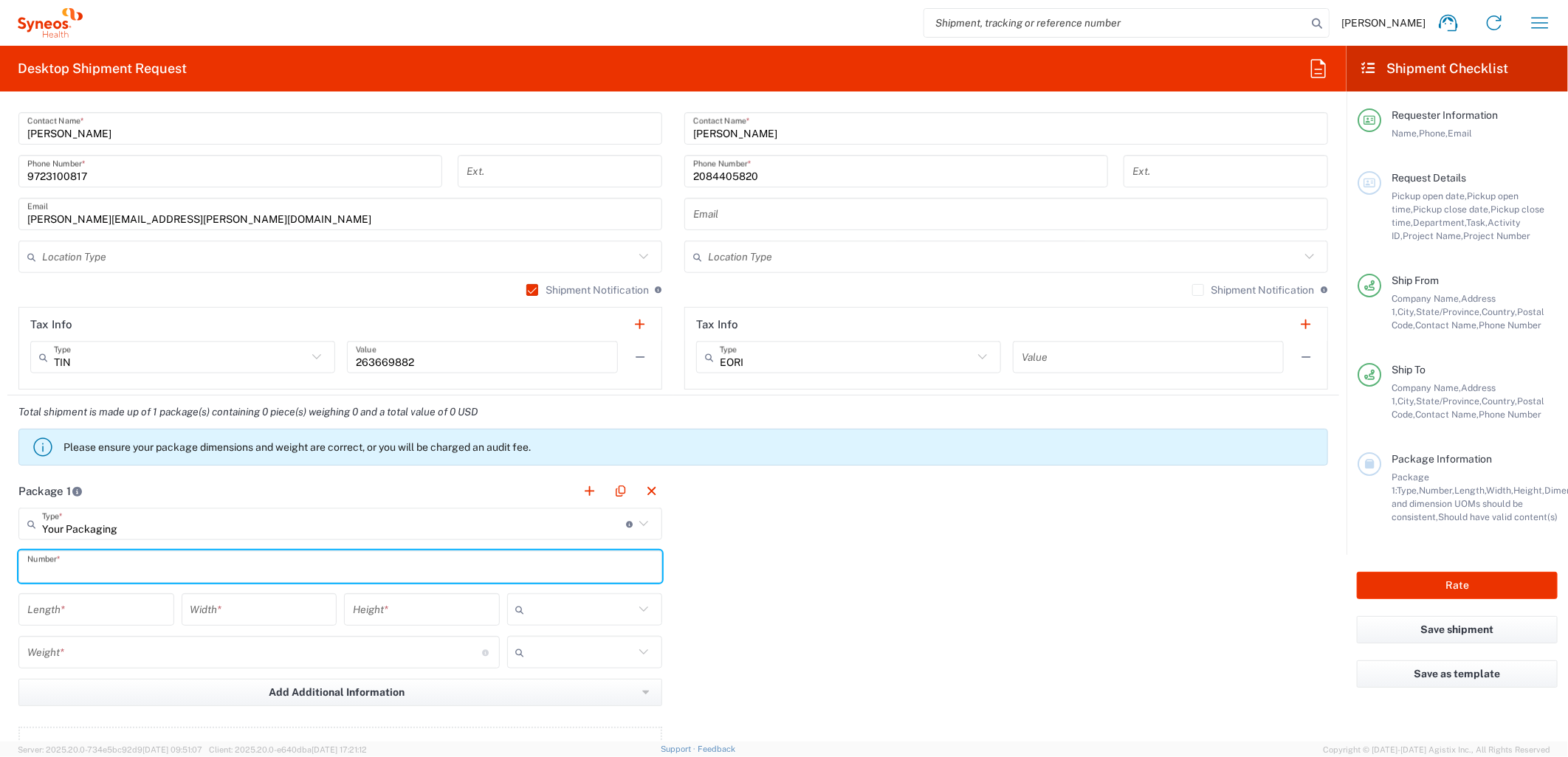
click at [144, 572] on input "text" at bounding box center [340, 566] width 626 height 26
type input "1"
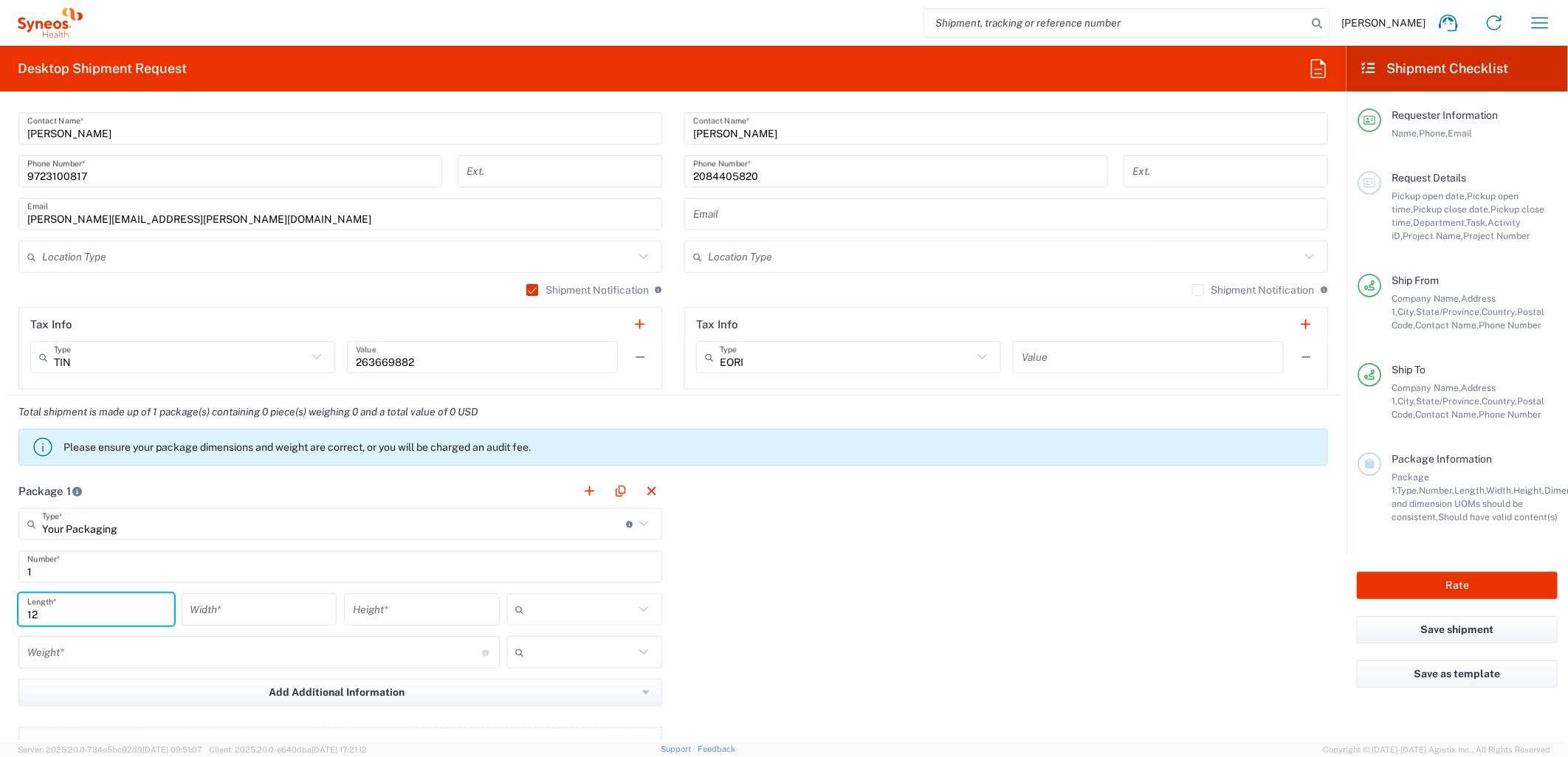
type input "12"
type input "10"
type input "1"
click at [520, 690] on span "in" at bounding box center [578, 689] width 151 height 23
type input "in"
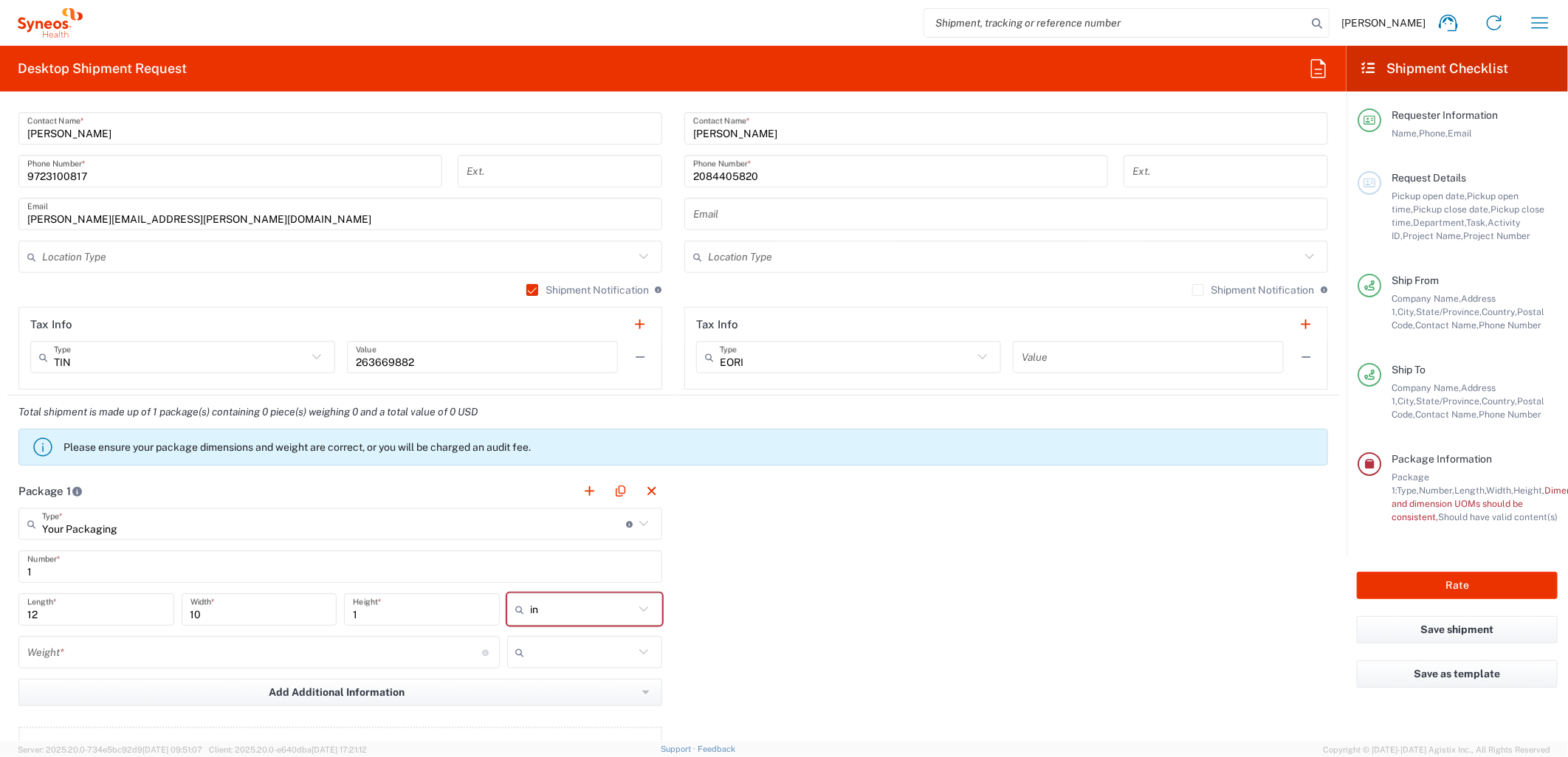
click at [359, 654] on input "number" at bounding box center [255, 652] width 454 height 26
type input "5"
click at [542, 645] on input "text" at bounding box center [583, 652] width 104 height 24
click at [551, 708] on span "lbs" at bounding box center [578, 709] width 151 height 23
type input "lbs"
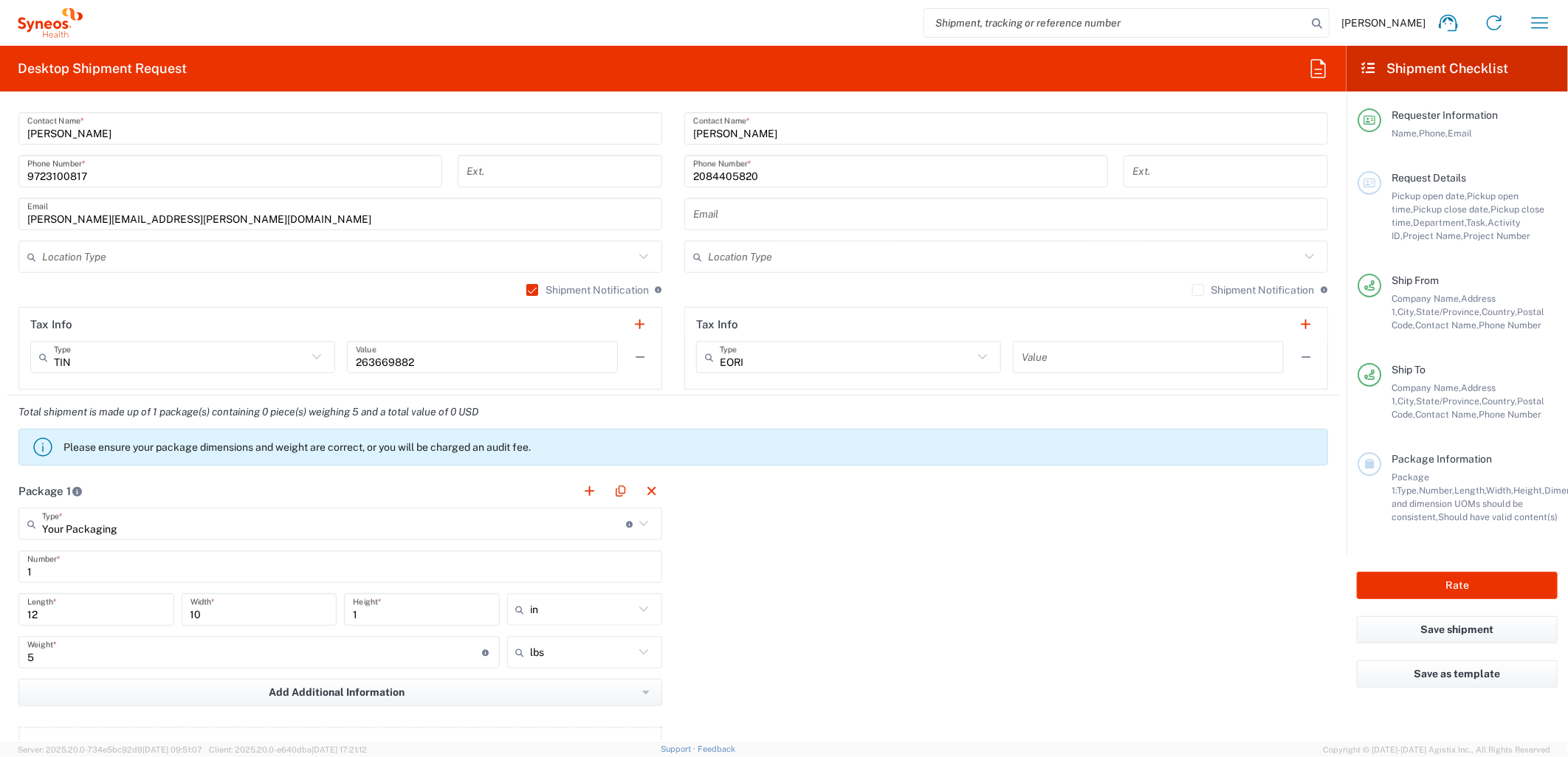
scroll to position [1147, 0]
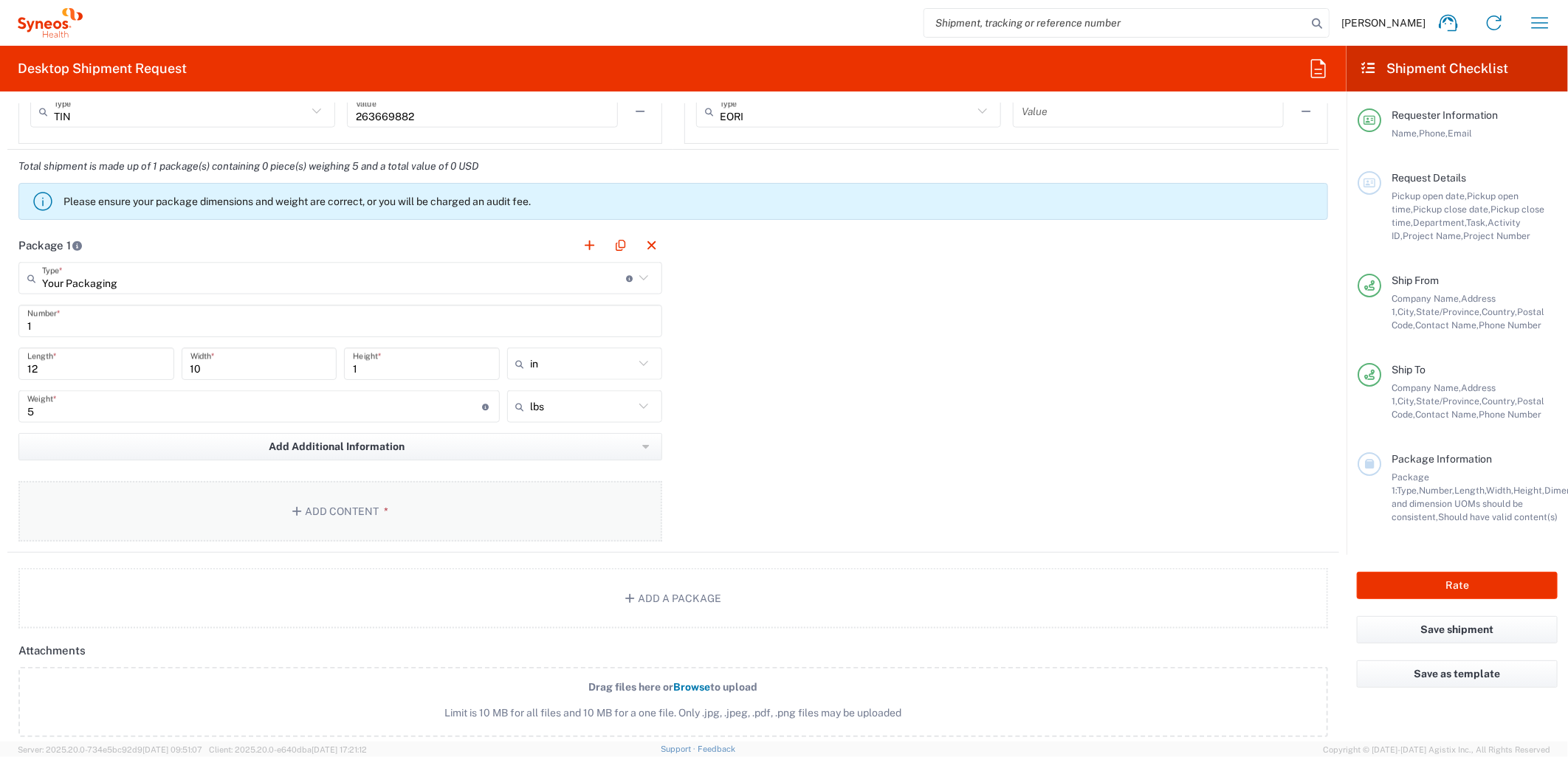
click at [415, 519] on button "Add Content *" at bounding box center [340, 511] width 643 height 61
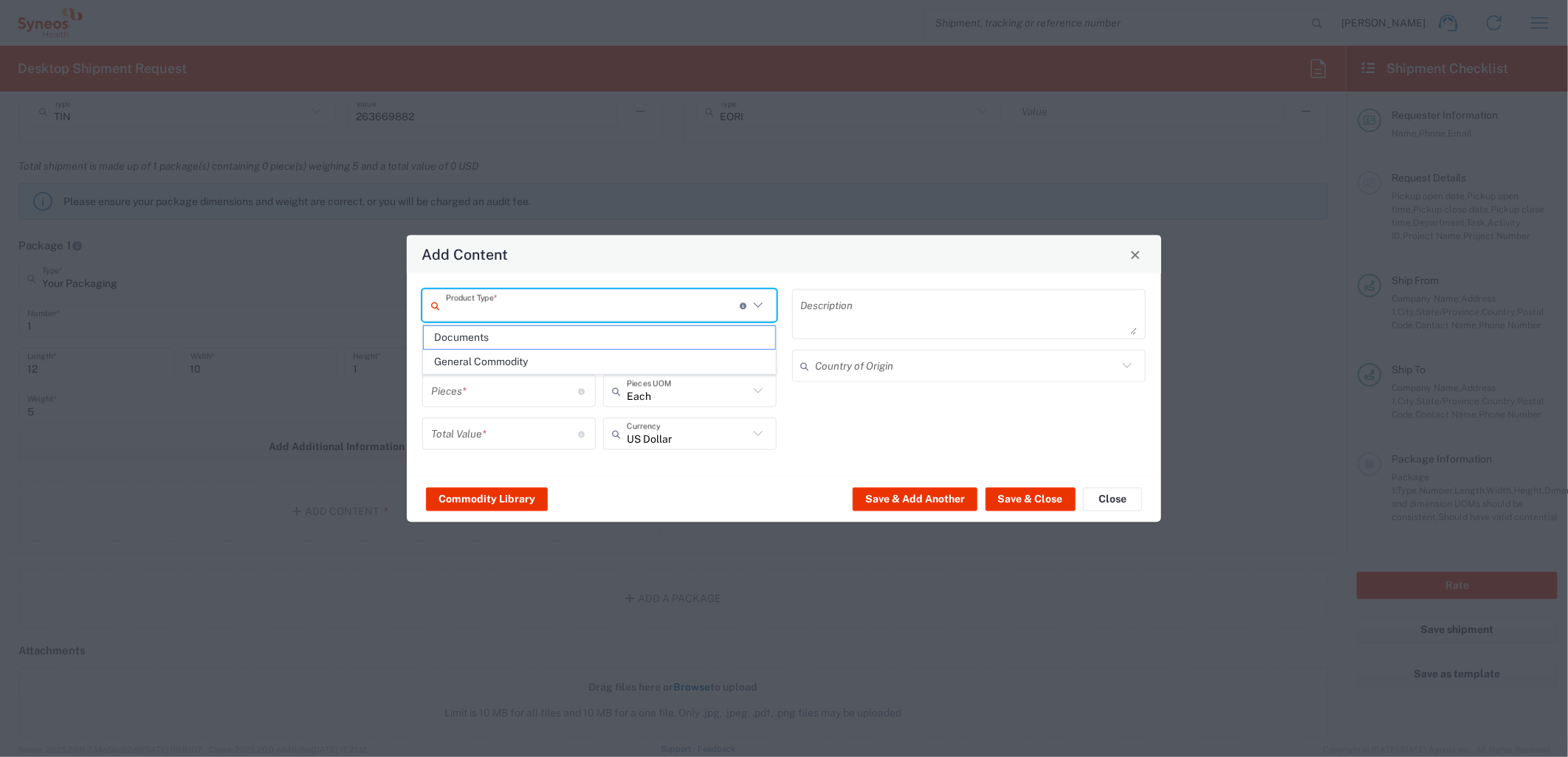
click at [651, 299] on input "text" at bounding box center [592, 305] width 294 height 26
click at [546, 339] on span "Documents" at bounding box center [600, 338] width 351 height 23
type input "Documents"
type input "1"
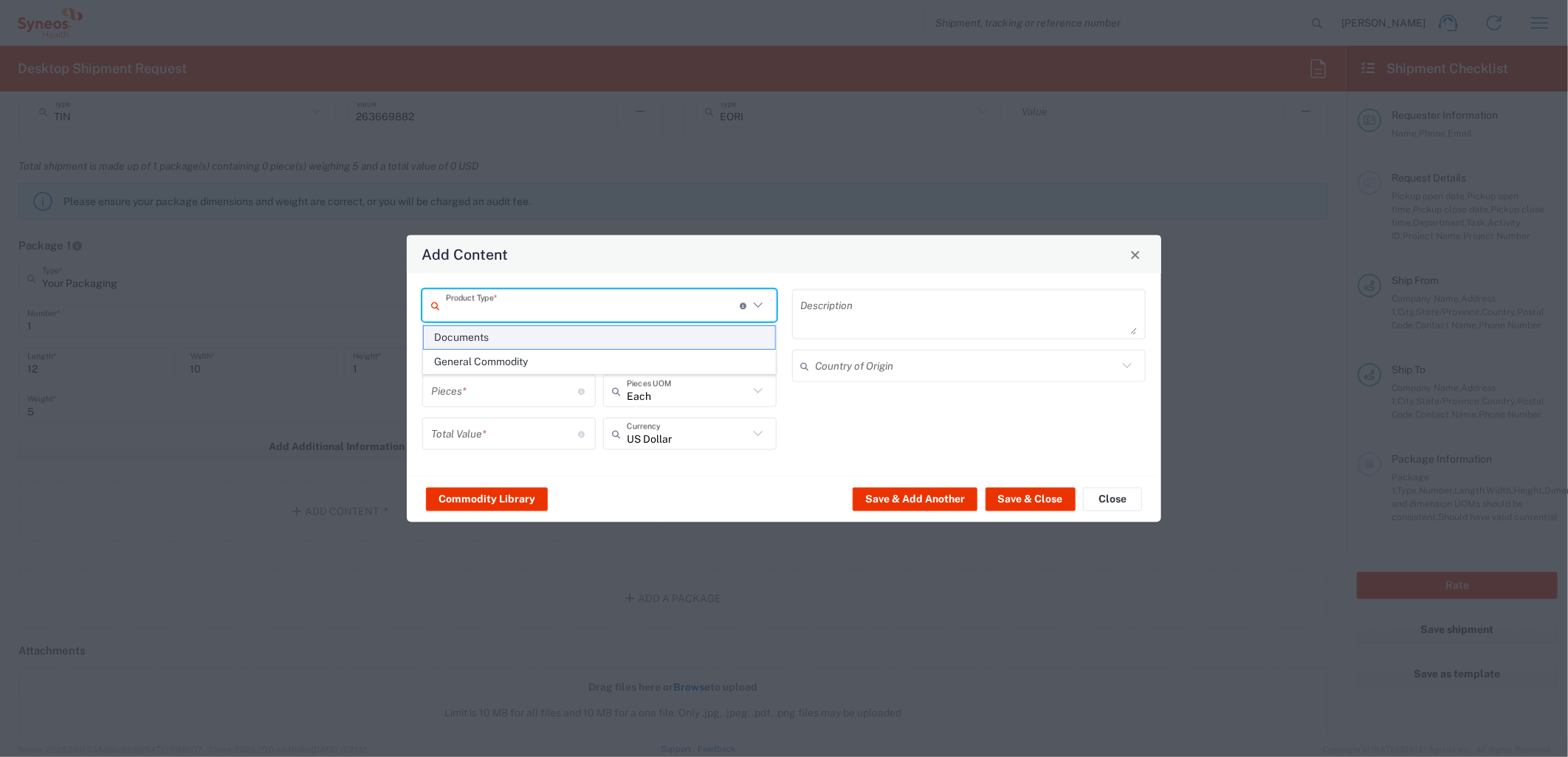
type input "1"
type textarea "Documents"
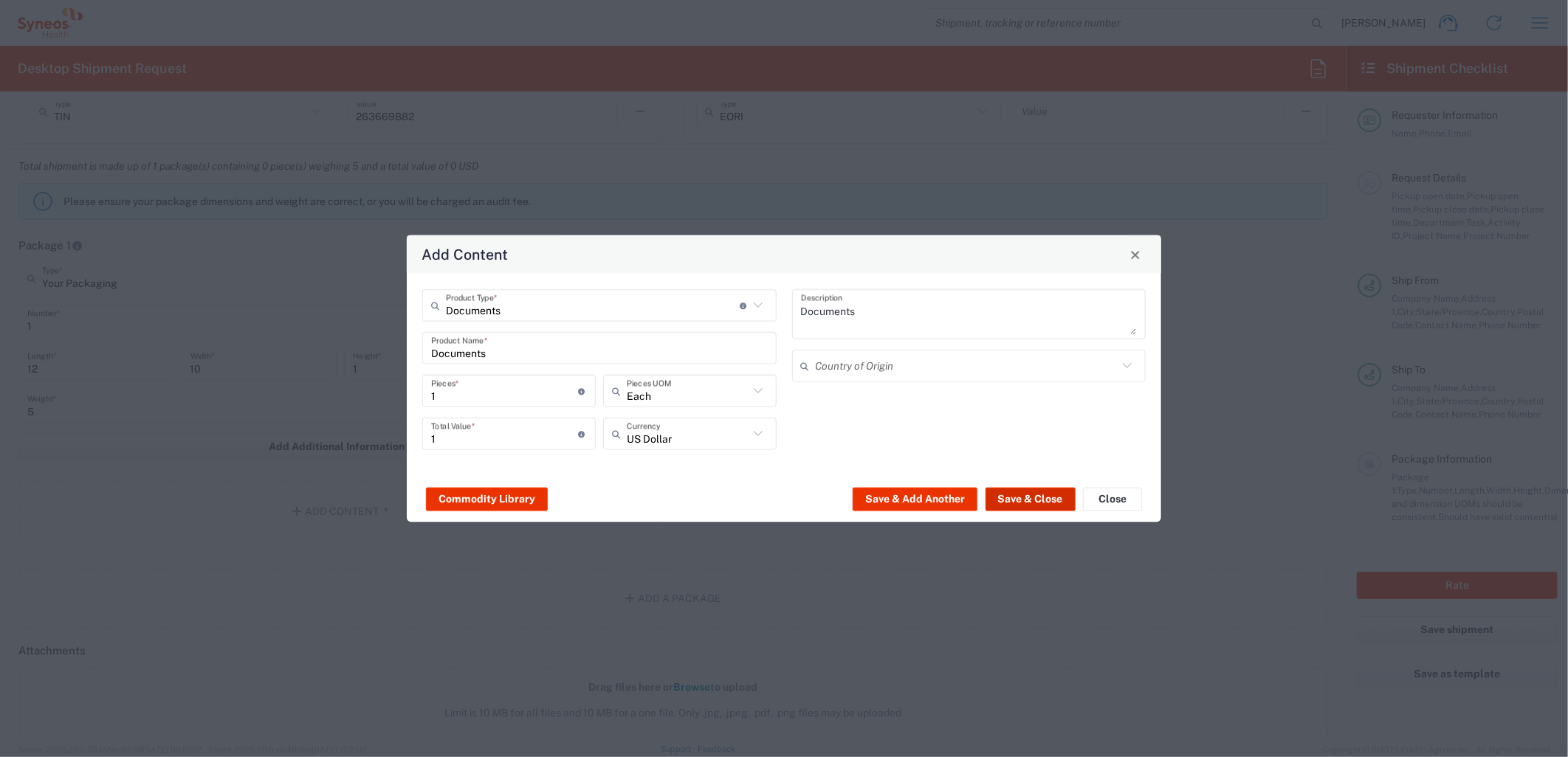
click at [1033, 492] on button "Save & Close" at bounding box center [1030, 499] width 90 height 24
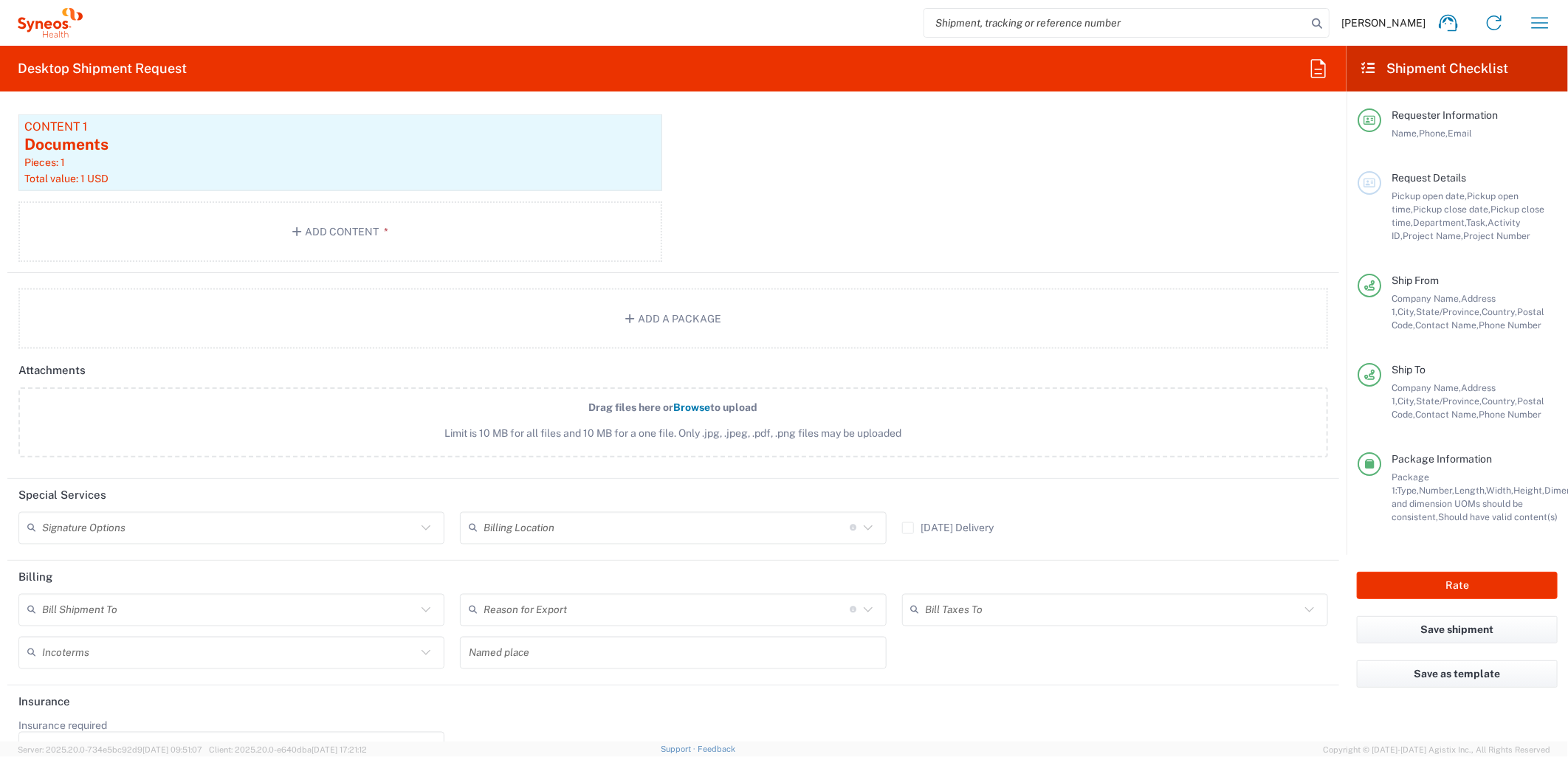
scroll to position [1550, 0]
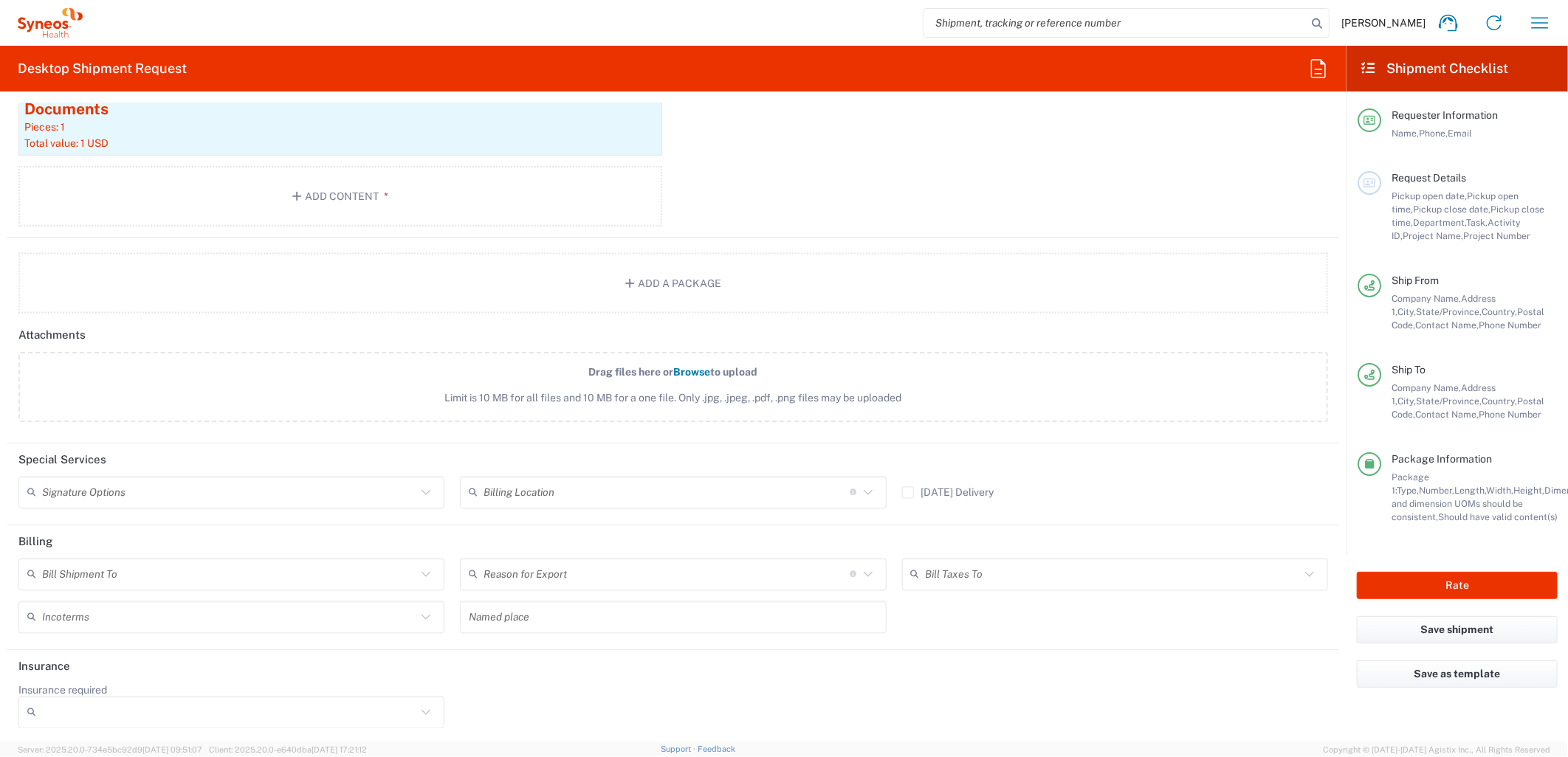
click at [268, 568] on input "text" at bounding box center [229, 574] width 374 height 26
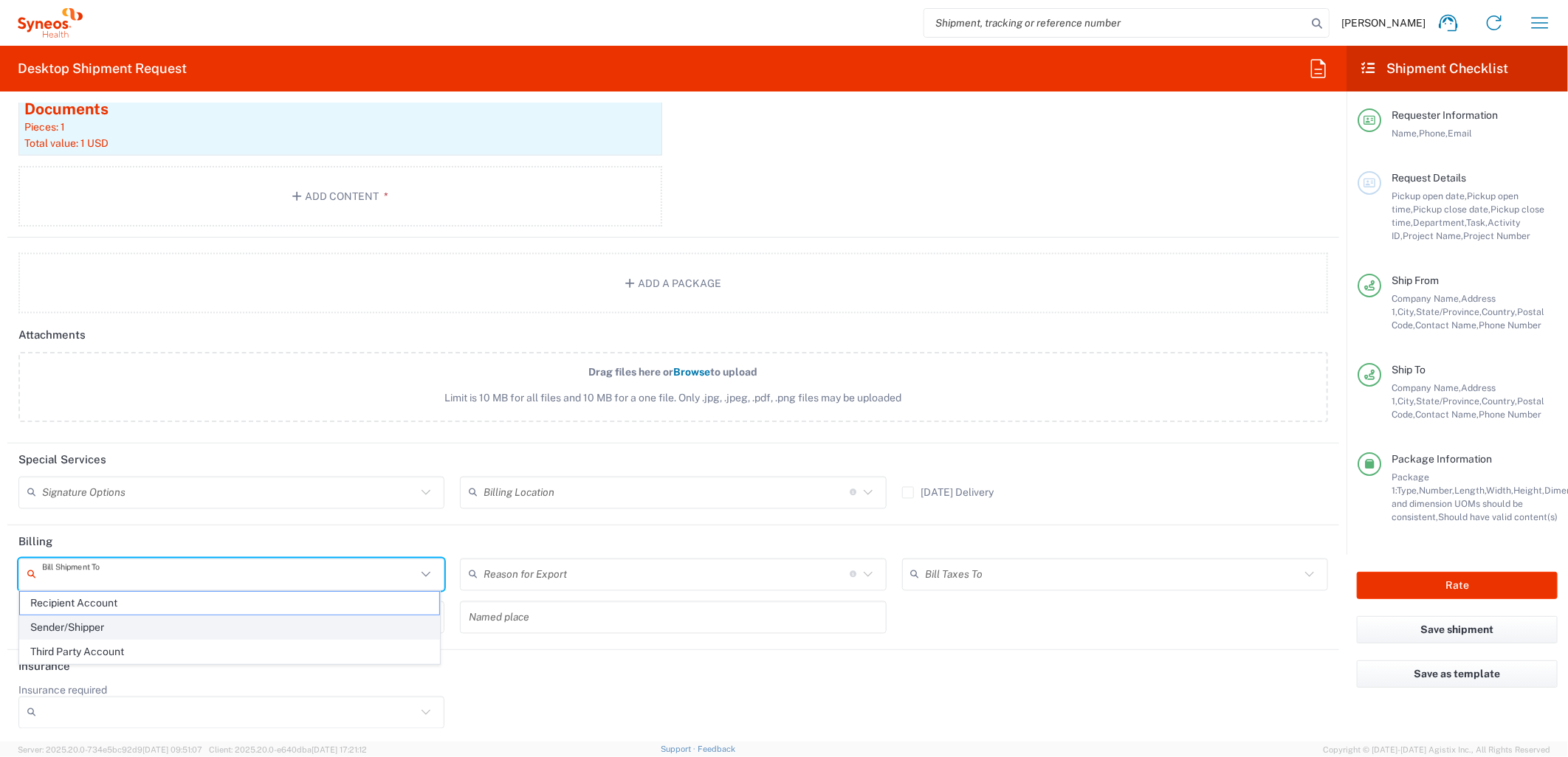
click at [185, 630] on span "Sender/Shipper" at bounding box center [229, 628] width 420 height 23
type input "Sender/Shipper"
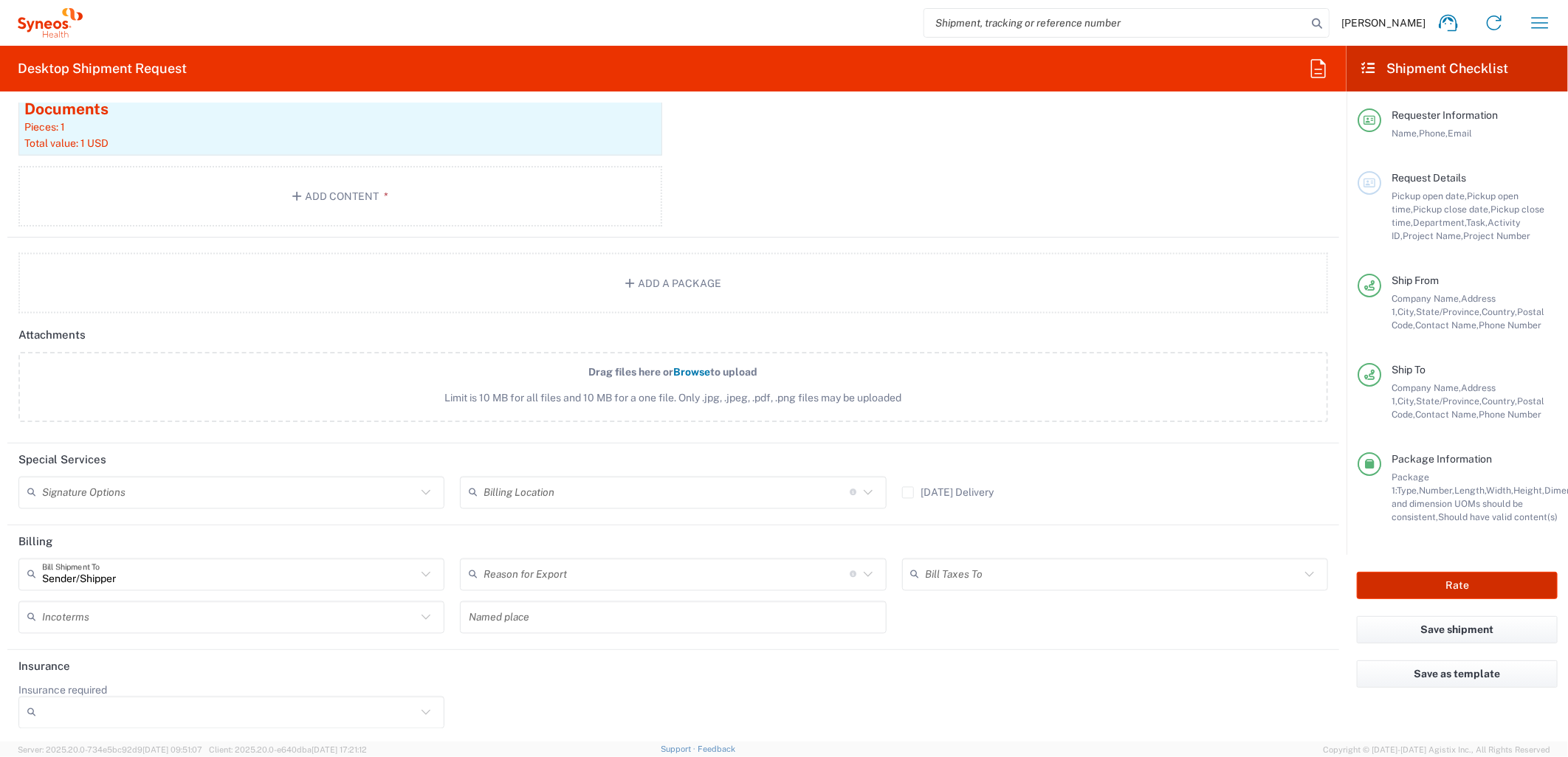
click at [1488, 583] on button "Rate" at bounding box center [1457, 585] width 200 height 28
type input "MCUS.IMSE.CL.7068636"
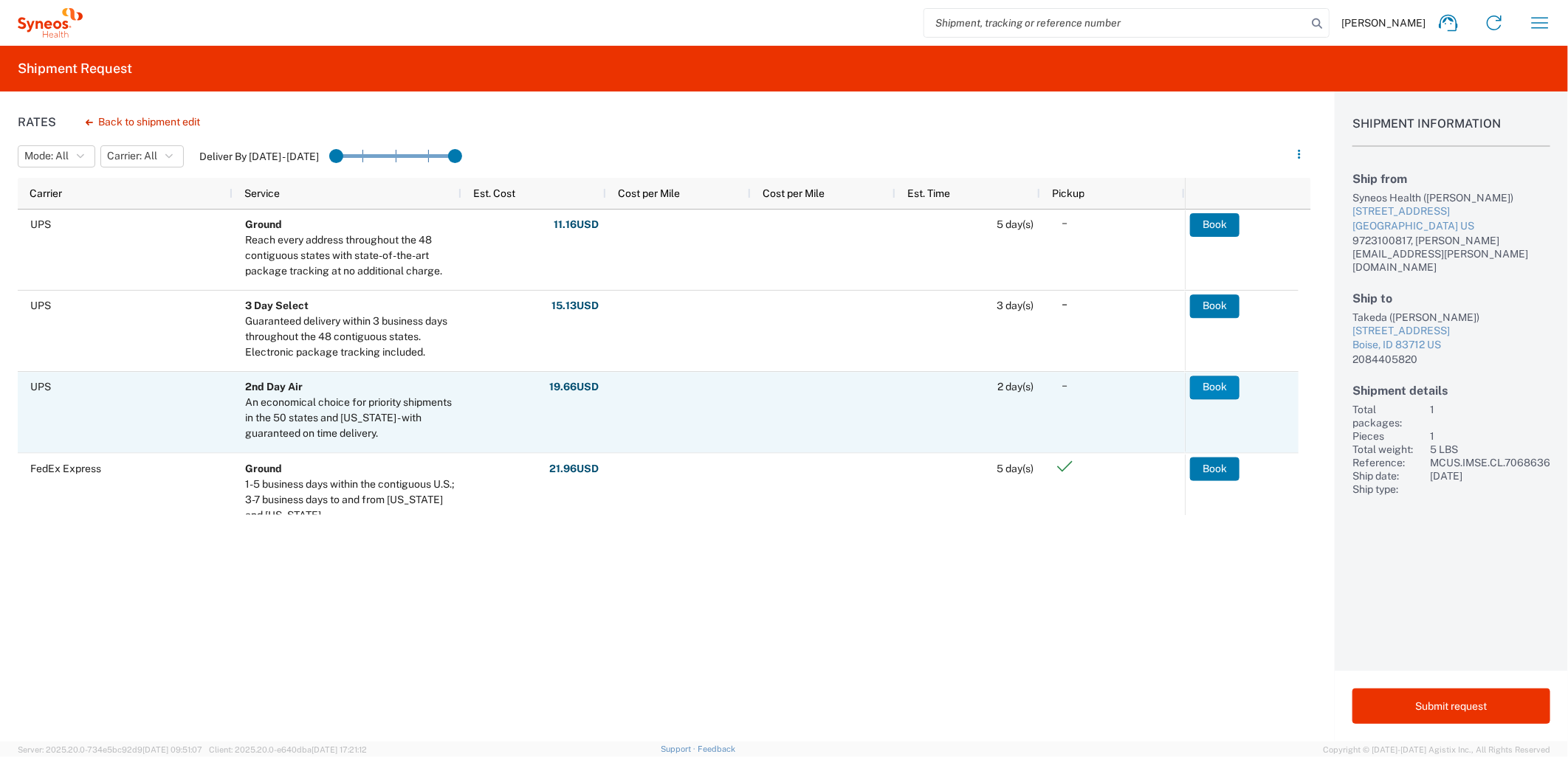
click at [1214, 385] on button "Book" at bounding box center [1215, 387] width 50 height 24
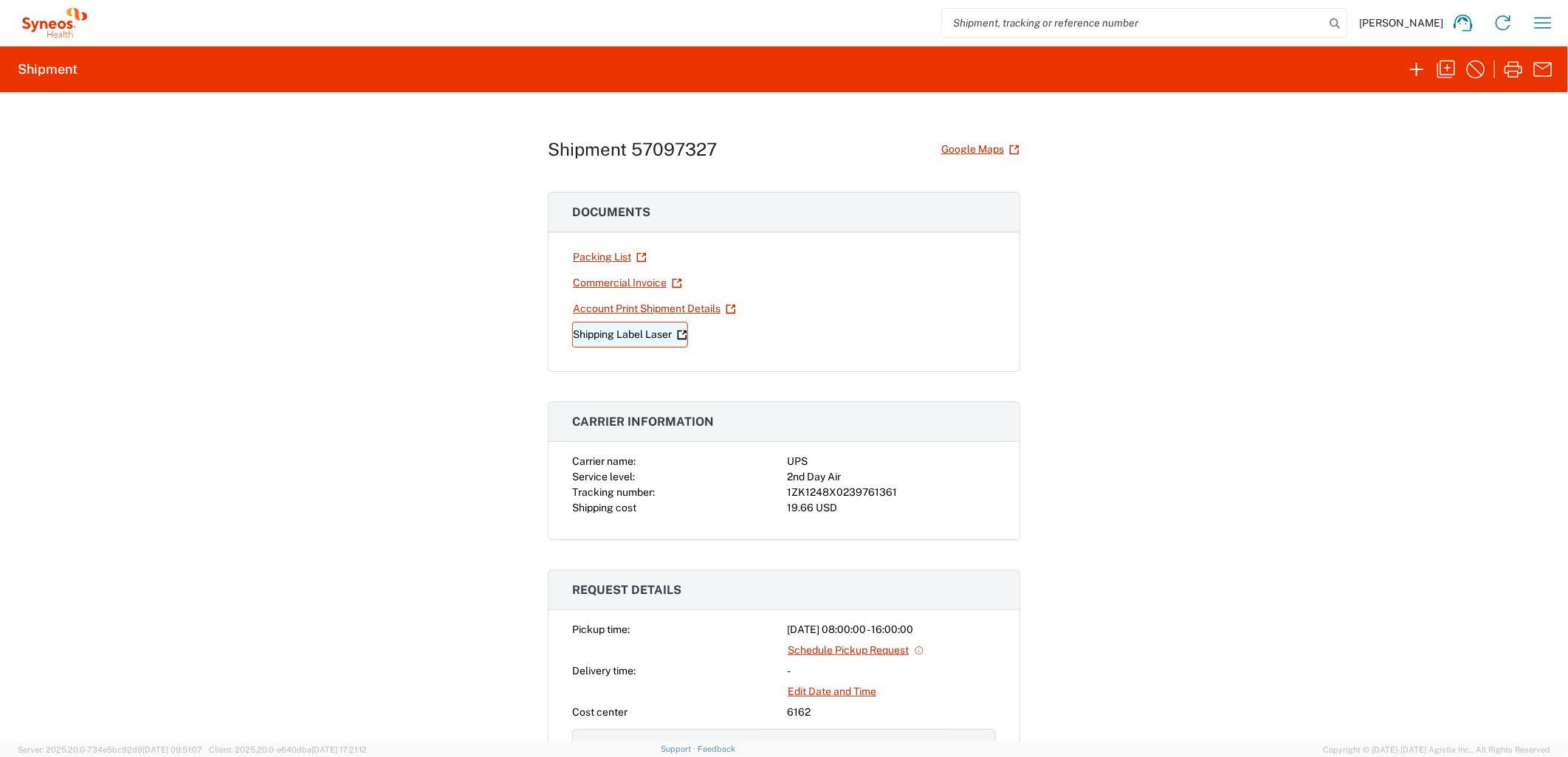
click at [630, 338] on link "Shipping Label Laser" at bounding box center [630, 334] width 116 height 26
click at [666, 144] on h1 "Shipment 57097327" at bounding box center [633, 150] width 169 height 21
drag, startPoint x: 666, startPoint y: 144, endPoint x: 569, endPoint y: 151, distance: 97.3
click at [569, 151] on h1 "Shipment 57097327" at bounding box center [633, 150] width 169 height 21
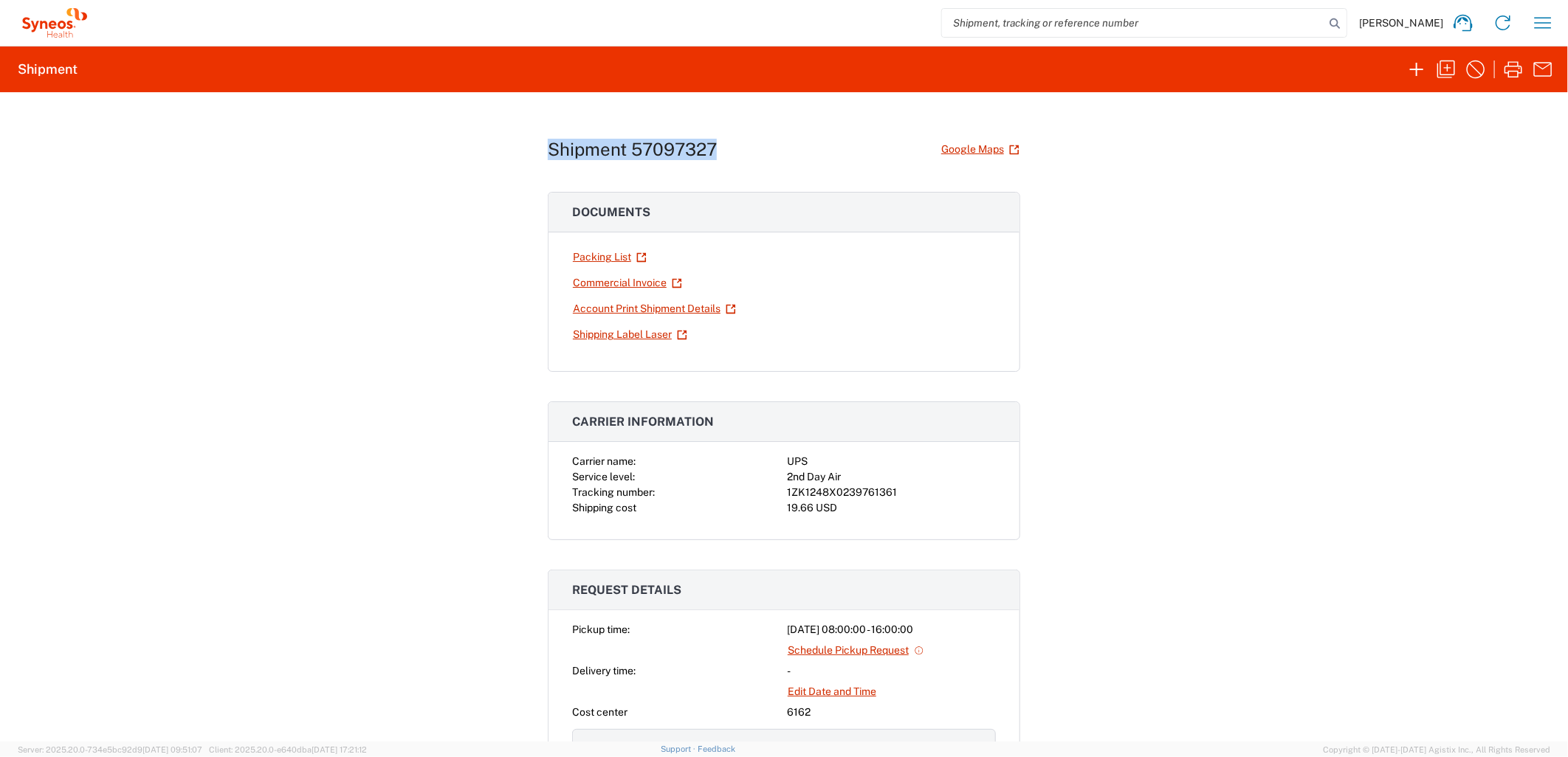
drag, startPoint x: 543, startPoint y: 151, endPoint x: 750, endPoint y: 144, distance: 207.1
click at [750, 144] on div "Shipment 57097327 Google Maps" at bounding box center [784, 149] width 472 height 26
copy h1 "Shipment 57097327"
click at [1448, 364] on div "Shipment 57097327 Google Maps Documents Packing List Commercial Invoice Account…" at bounding box center [784, 417] width 1568 height 649
click at [1160, 338] on div "Shipment 57097327 Google Maps Documents Packing List Commercial Invoice Account…" at bounding box center [784, 417] width 1568 height 649
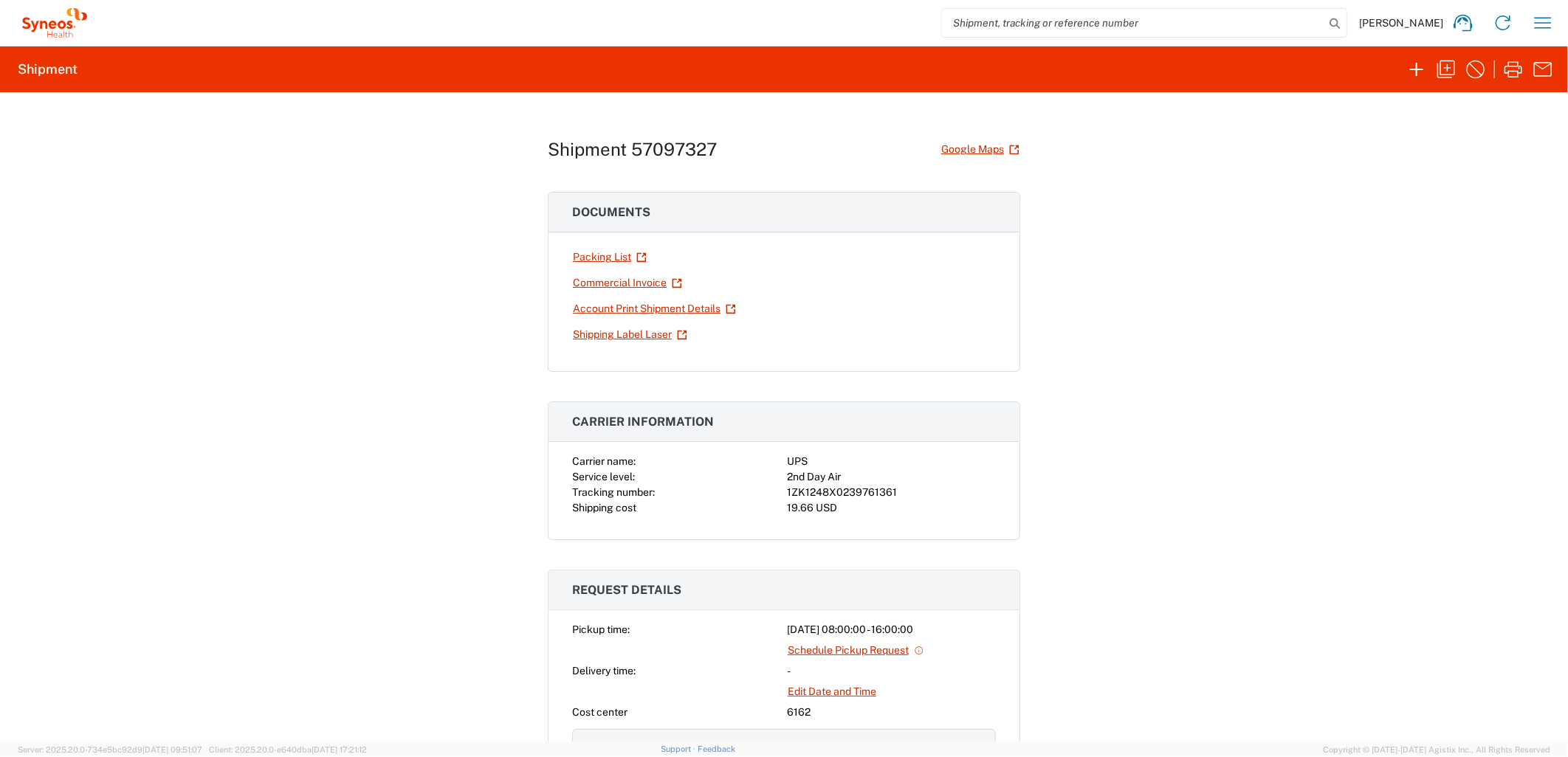
click at [1198, 281] on div "Shipment 57097327 Google Maps Documents Packing List Commercial Invoice Account…" at bounding box center [784, 417] width 1568 height 649
click at [1219, 210] on div "Shipment 57097327 Google Maps Documents Packing List Commercial Invoice Account…" at bounding box center [784, 417] width 1568 height 649
